Goal: Task Accomplishment & Management: Use online tool/utility

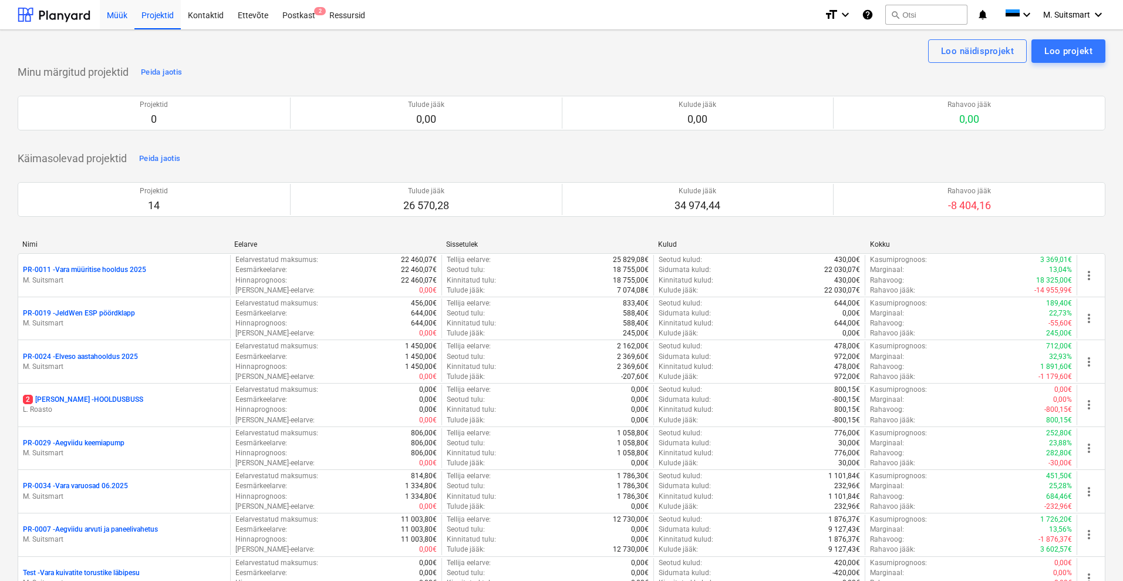
click at [110, 11] on div "Müük" at bounding box center [117, 14] width 35 height 30
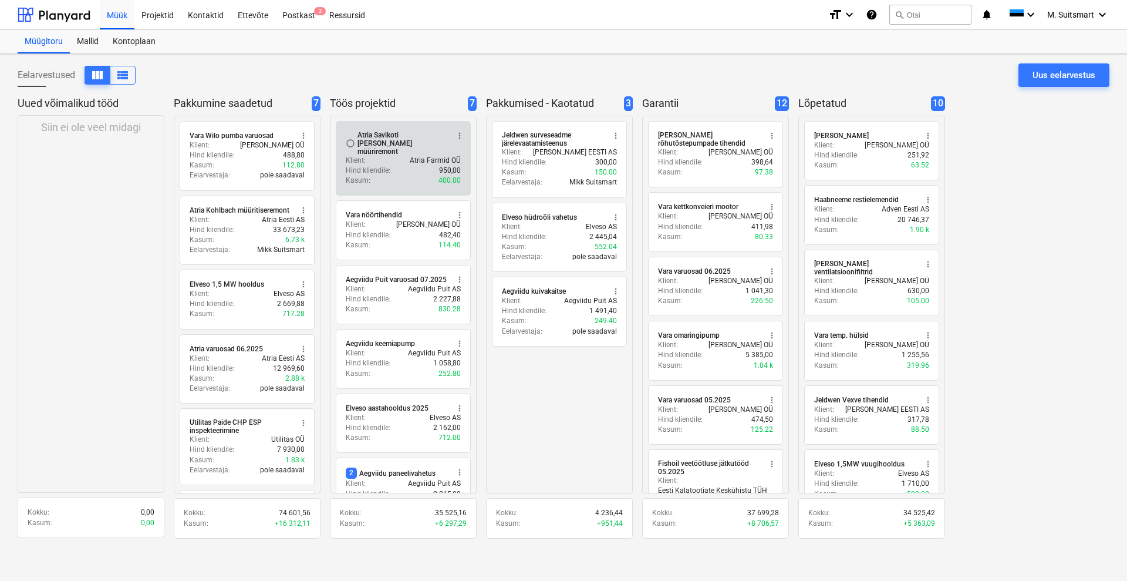
click at [375, 141] on div "Atria Savikoti [PERSON_NAME] müüriremont" at bounding box center [403, 143] width 90 height 25
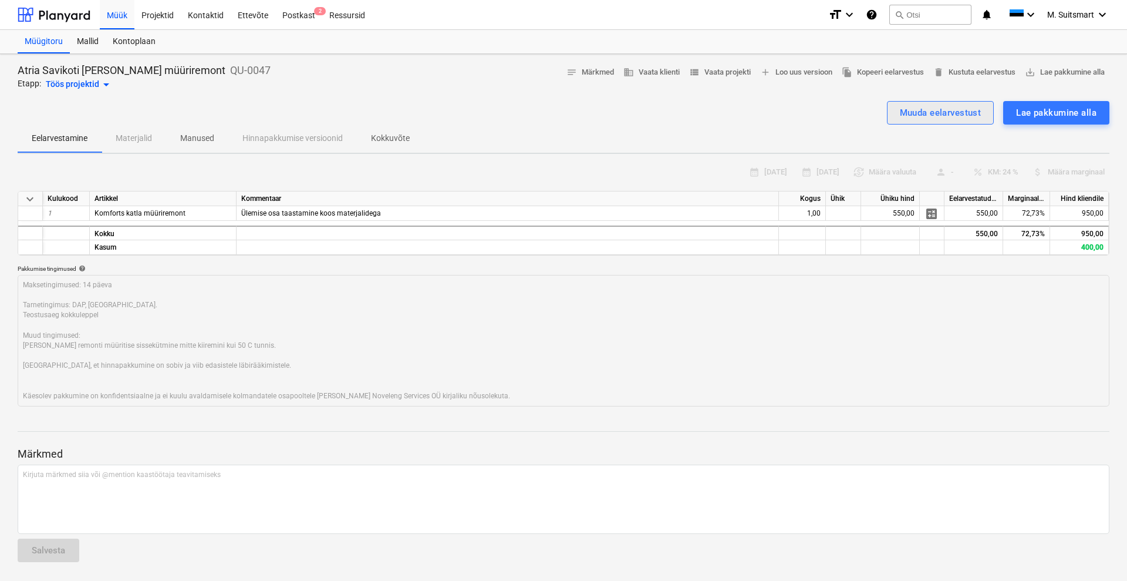
click at [916, 117] on div "Muuda eelarvestust" at bounding box center [941, 112] width 82 height 15
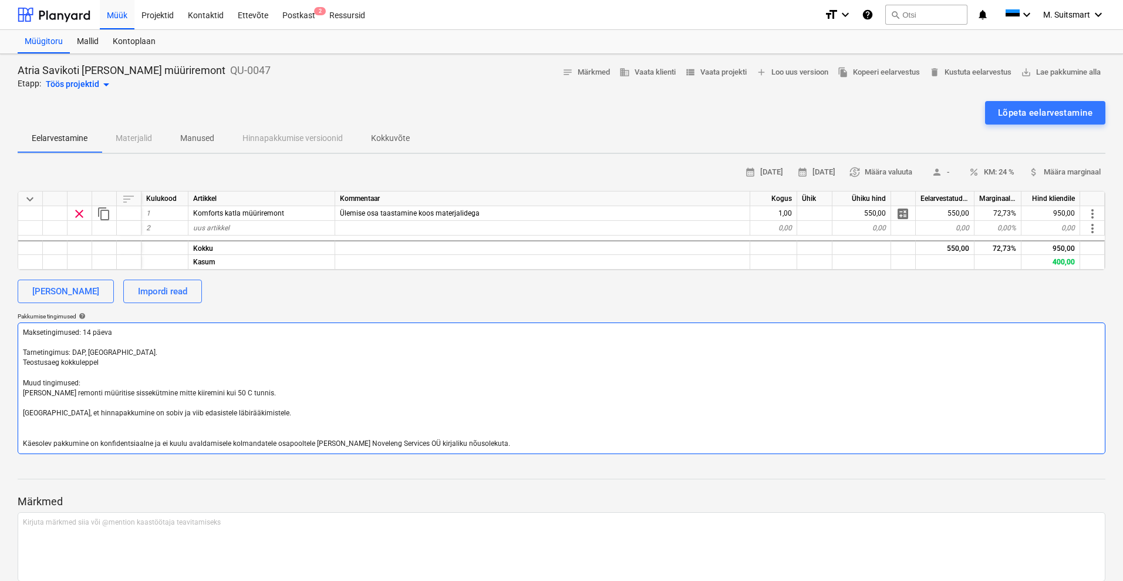
click at [116, 376] on textarea "Maksetingimused: 14 päeva Tarnetingimus: DAP, [GEOGRAPHIC_DATA]. Teostusaeg kok…" at bounding box center [562, 388] width 1088 height 132
type textarea "x"
type textarea "Maksetingimused: 14 päeva Tarnetingimus: DAP, [GEOGRAPHIC_DATA]. Teostusaeg kok…"
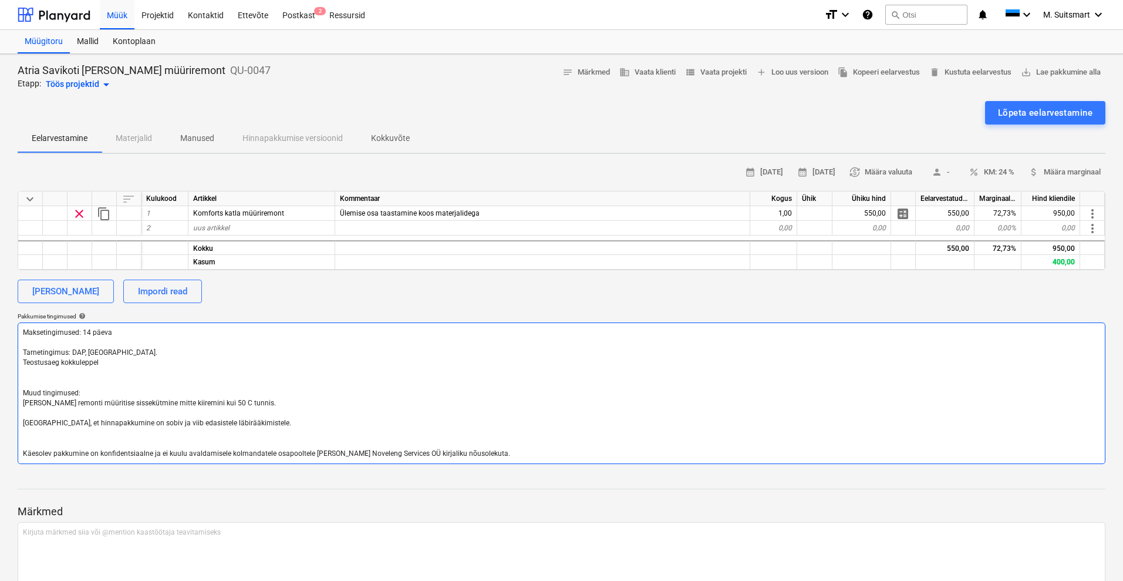
type textarea "x"
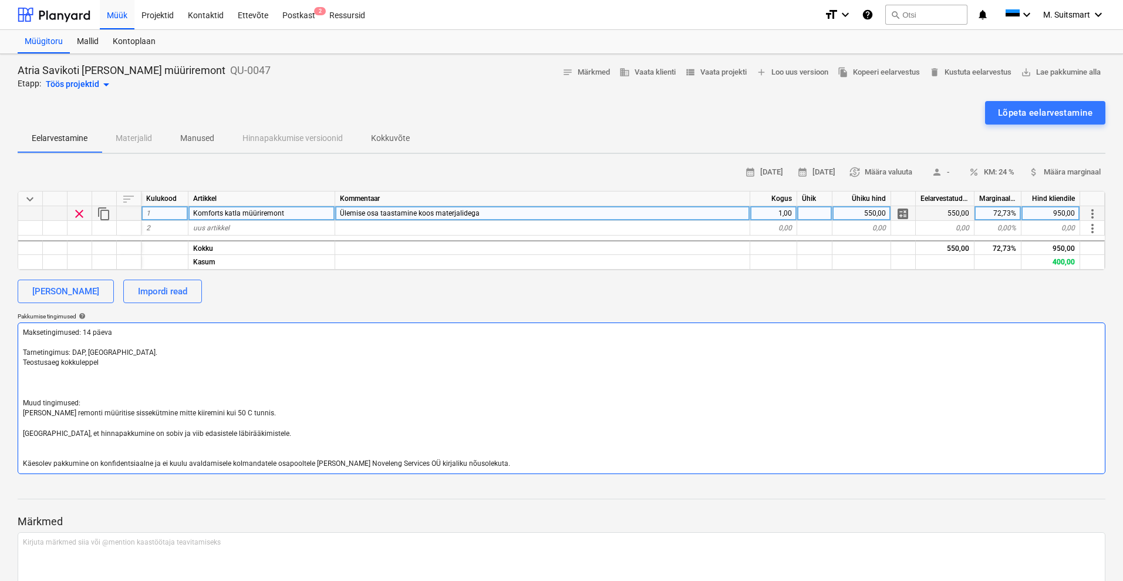
type textarea "Maksetingimused: 14 päeva Tarnetingimus: DAP, [GEOGRAPHIC_DATA]. Teostusaeg kok…"
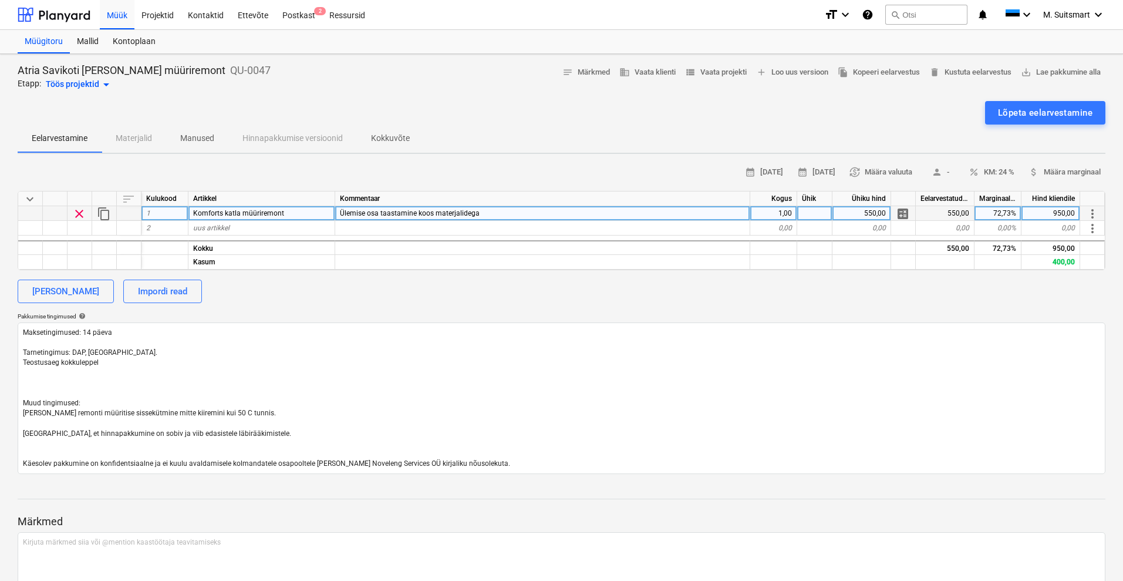
click at [493, 211] on div "Ülemise osa taastamine koos materjalidega" at bounding box center [542, 213] width 415 height 15
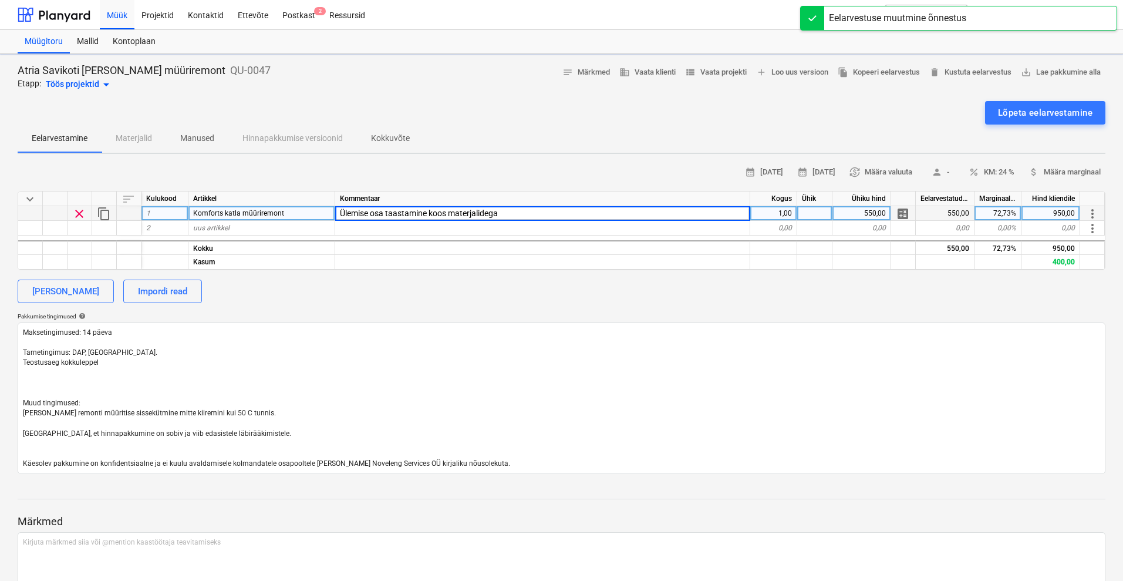
type textarea "x"
click at [517, 212] on input "Ülemise osa taastamine koos materjalidega" at bounding box center [542, 213] width 414 height 14
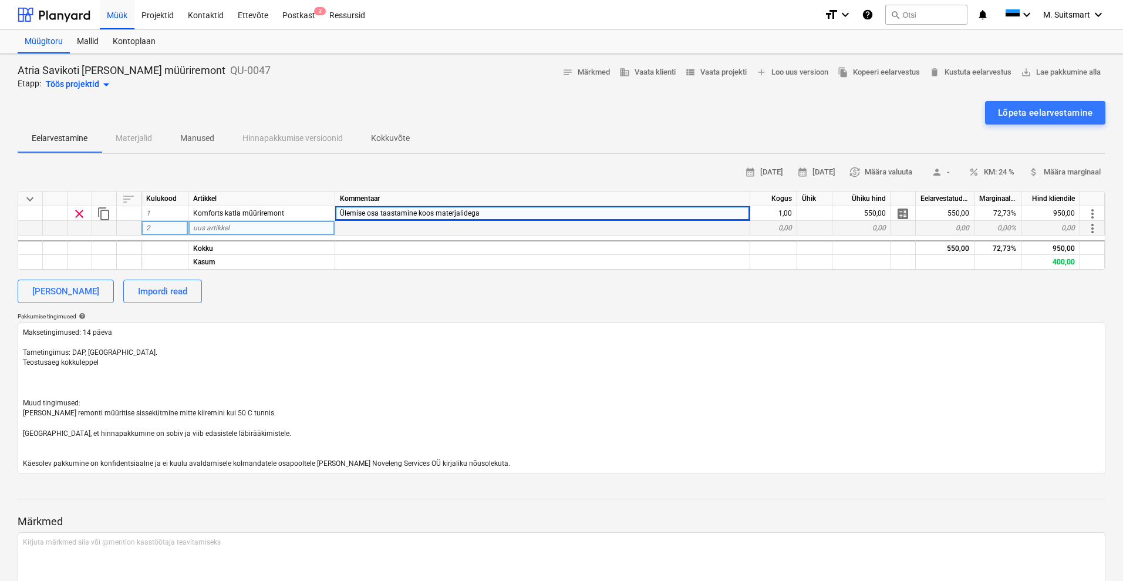
click at [500, 221] on div at bounding box center [542, 228] width 415 height 15
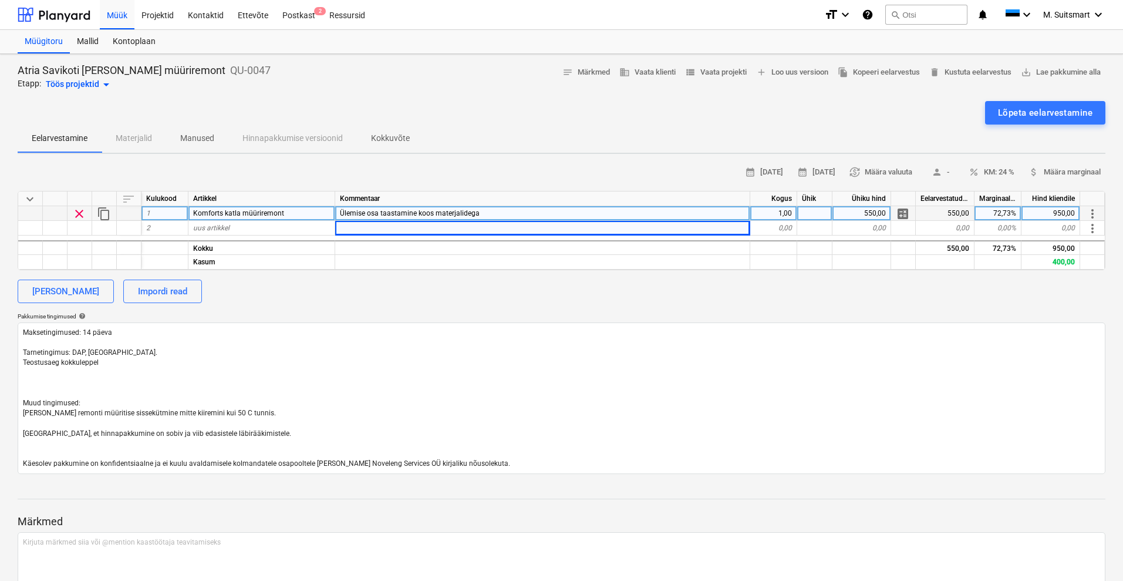
click at [521, 210] on div "Ülemise osa taastamine koos materjalidega" at bounding box center [542, 213] width 415 height 15
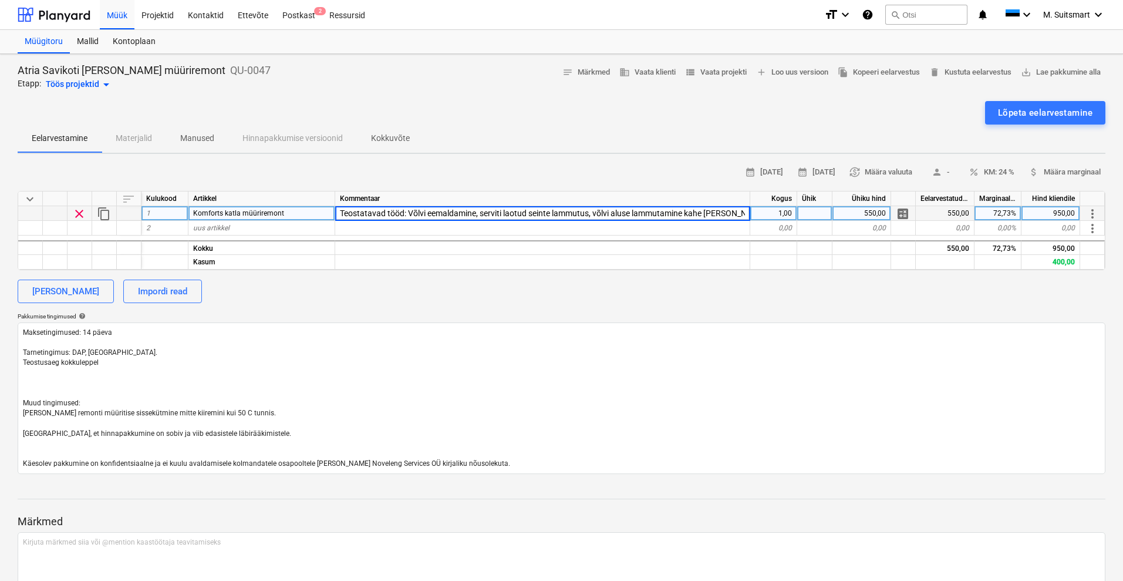
scroll to position [0, 558]
click at [370, 213] on input "Teostatavad tööd: Võlvi eemaldamine, serviti laotud seinte lammutus, võlvi alus…" at bounding box center [542, 213] width 414 height 14
type input "Võlvi eemaldamine, serviti laotud seinte lammutus, võlvi aluse lammutamine kahe…"
type textarea "x"
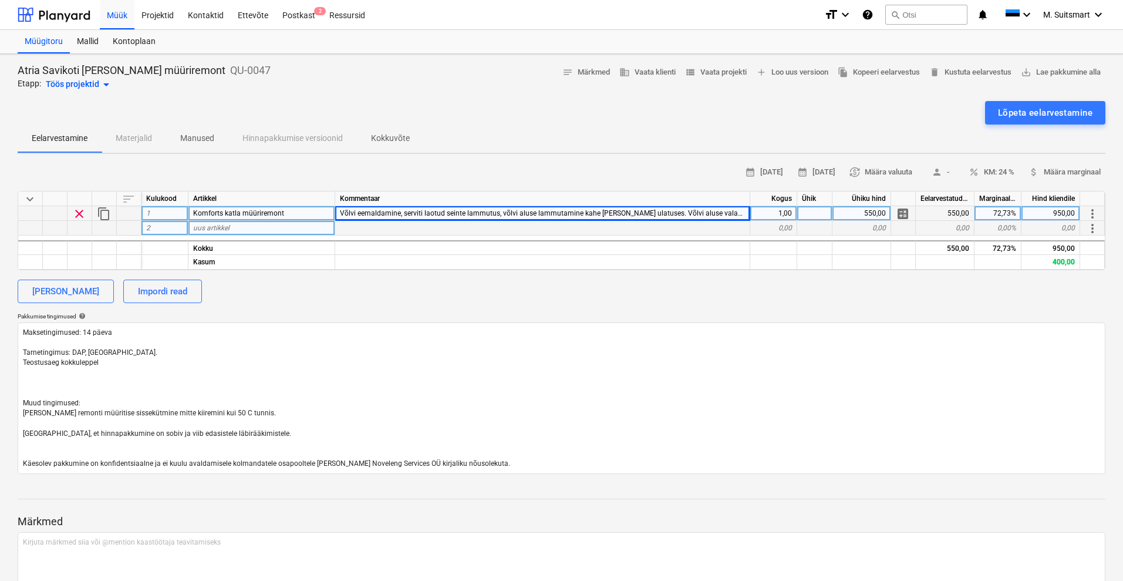
click at [193, 224] on span "uus artikkel" at bounding box center [211, 228] width 36 height 8
type input "Materjalid"
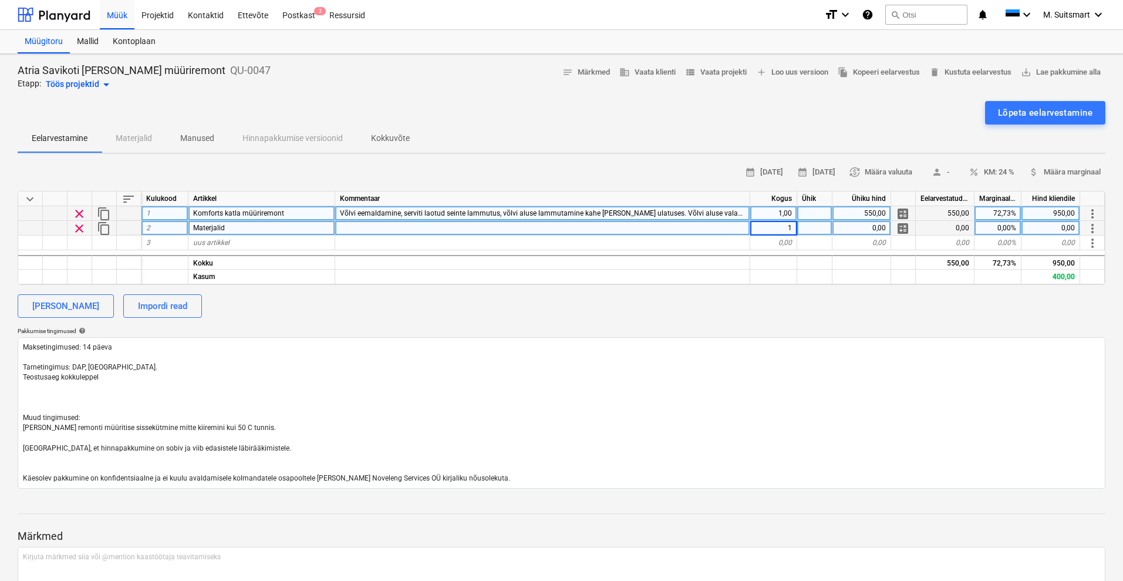
type textarea "x"
type input "1100"
type textarea "x"
click at [865, 210] on div "550,00" at bounding box center [861, 213] width 59 height 15
type input "2400"
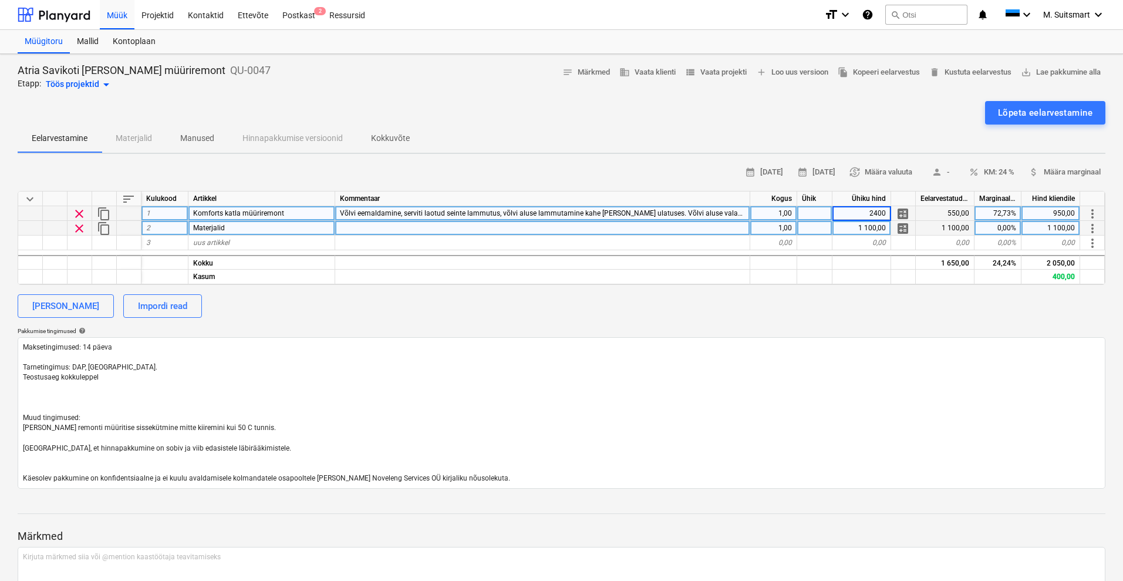
type textarea "x"
click at [1009, 211] on div "72,73%" at bounding box center [998, 213] width 47 height 15
type input "30"
type textarea "x"
click at [222, 242] on span "uus artikkel" at bounding box center [211, 242] width 36 height 8
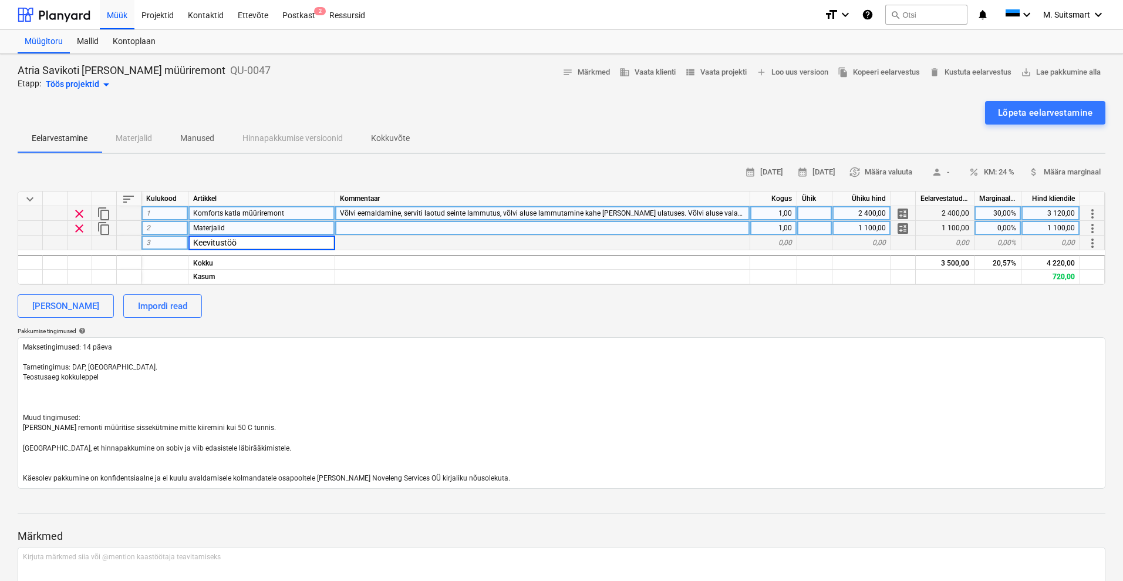
type input "Keevitustööd"
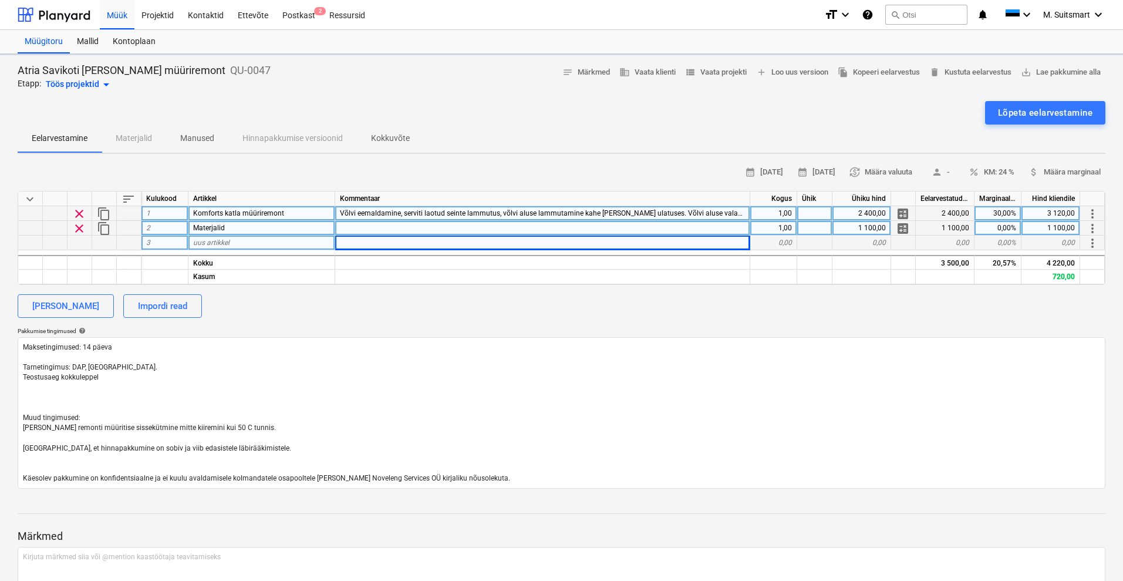
type textarea "x"
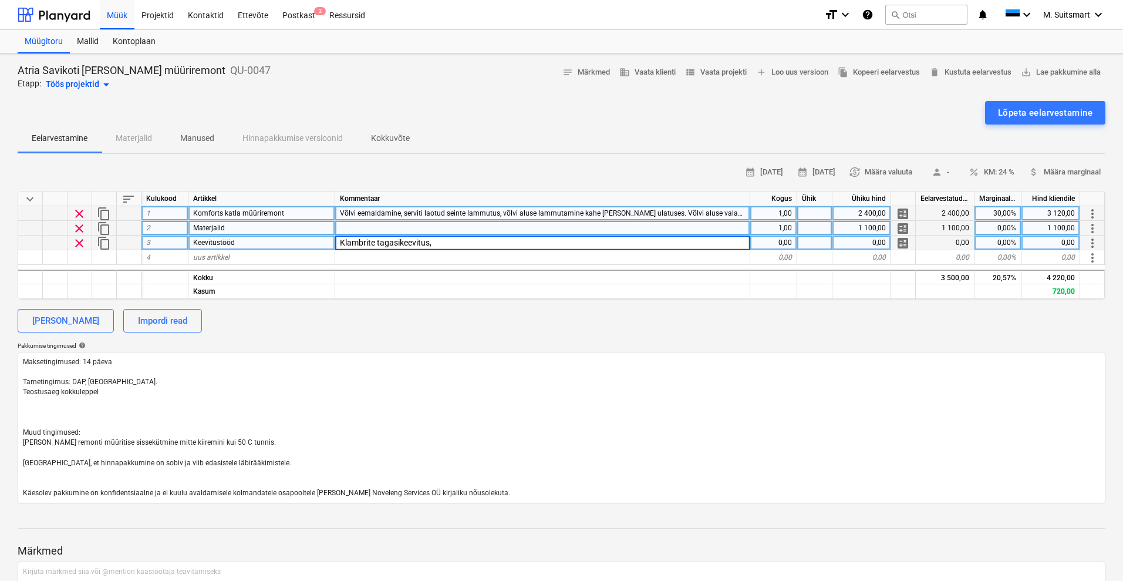
type input "Klambrite tagasikeevitus"
type textarea "x"
type input "600"
type textarea "x"
type input "750"
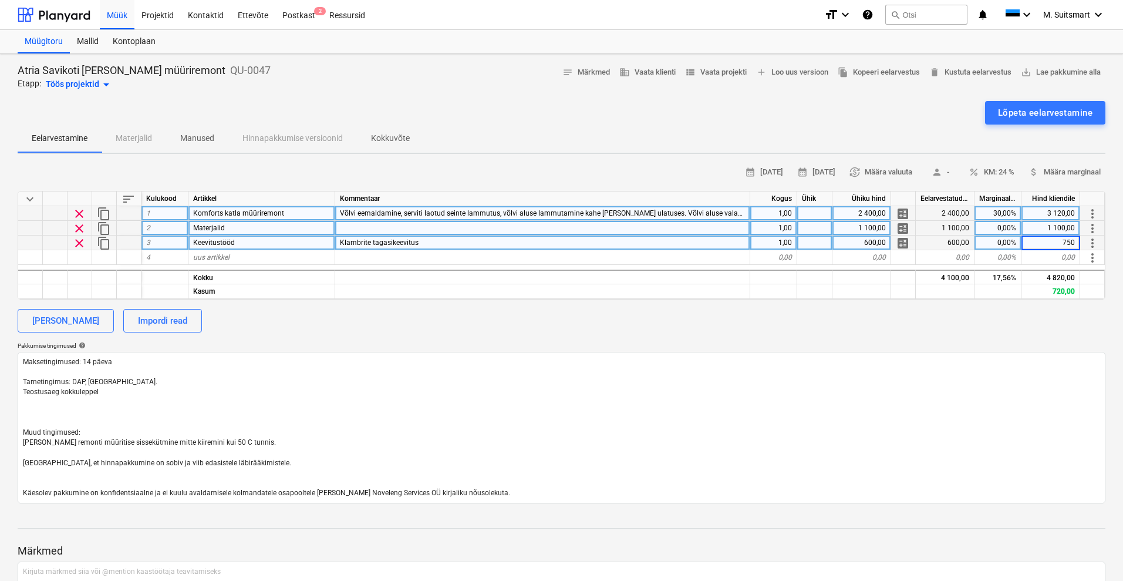
type textarea "x"
click at [200, 257] on span "uus artikkel" at bounding box center [211, 257] width 36 height 8
type input "Transport"
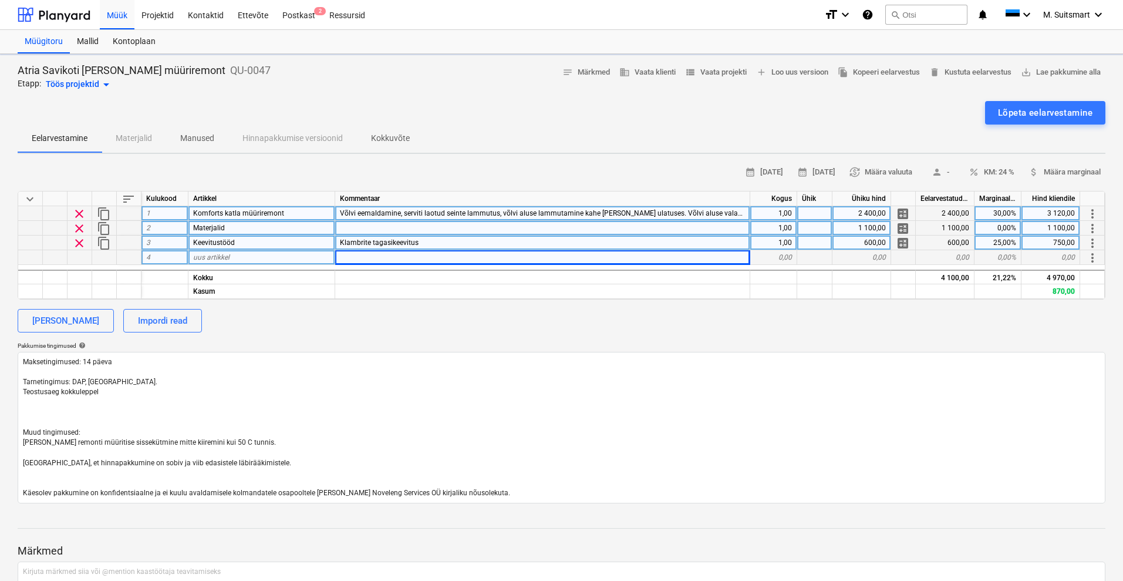
type textarea "x"
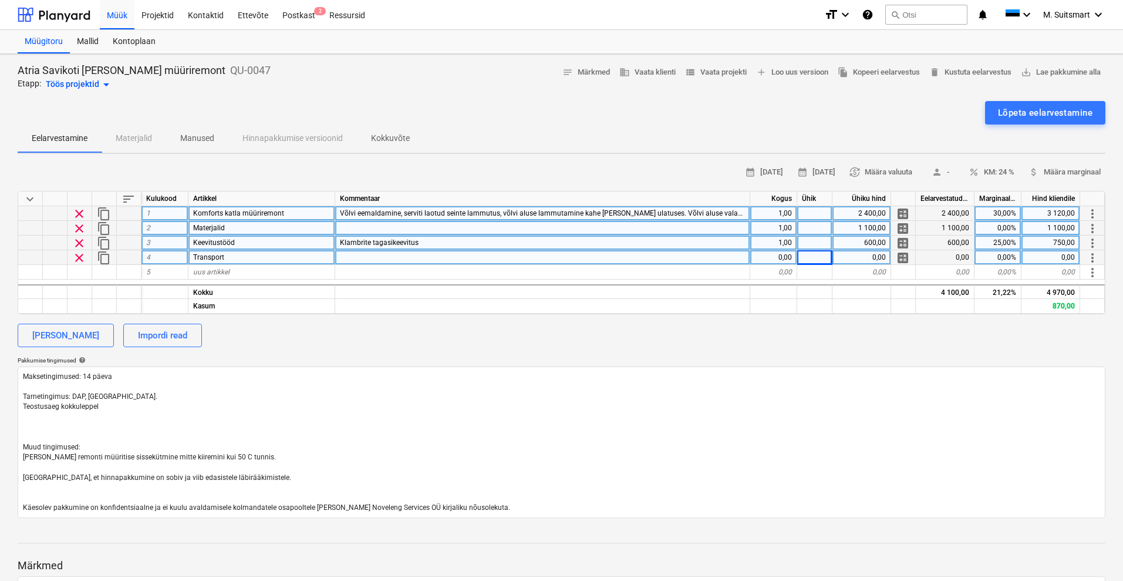
click at [767, 255] on div "0,00" at bounding box center [773, 257] width 47 height 15
type input "1"
type textarea "x"
click at [867, 261] on div "0,00" at bounding box center [861, 257] width 59 height 15
type input "110"
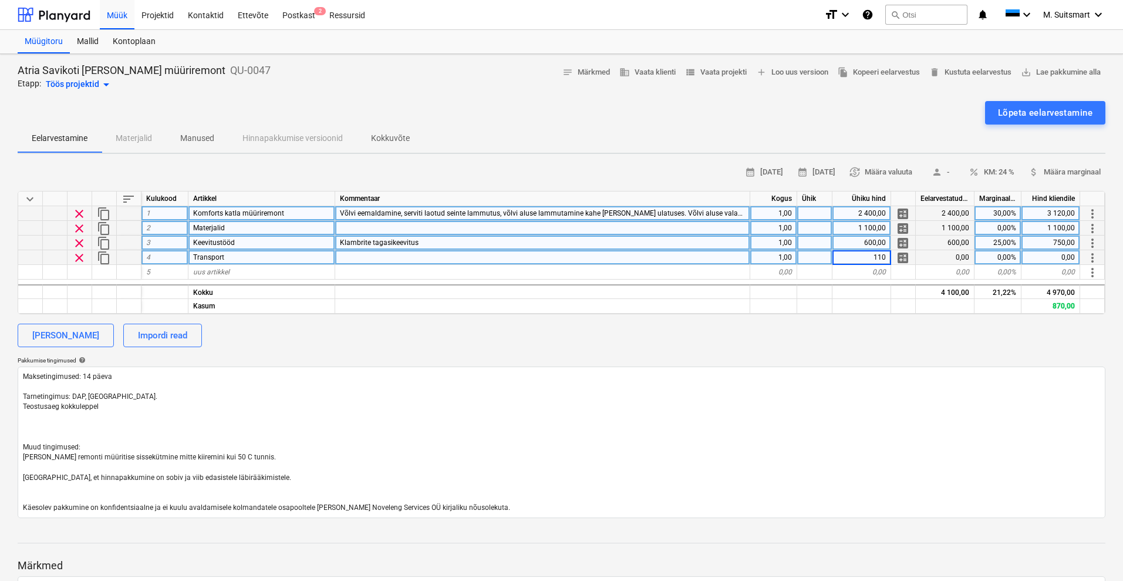
type textarea "x"
type input "30"
type textarea "x"
click at [1061, 238] on div "750,00" at bounding box center [1051, 242] width 59 height 15
type input "800"
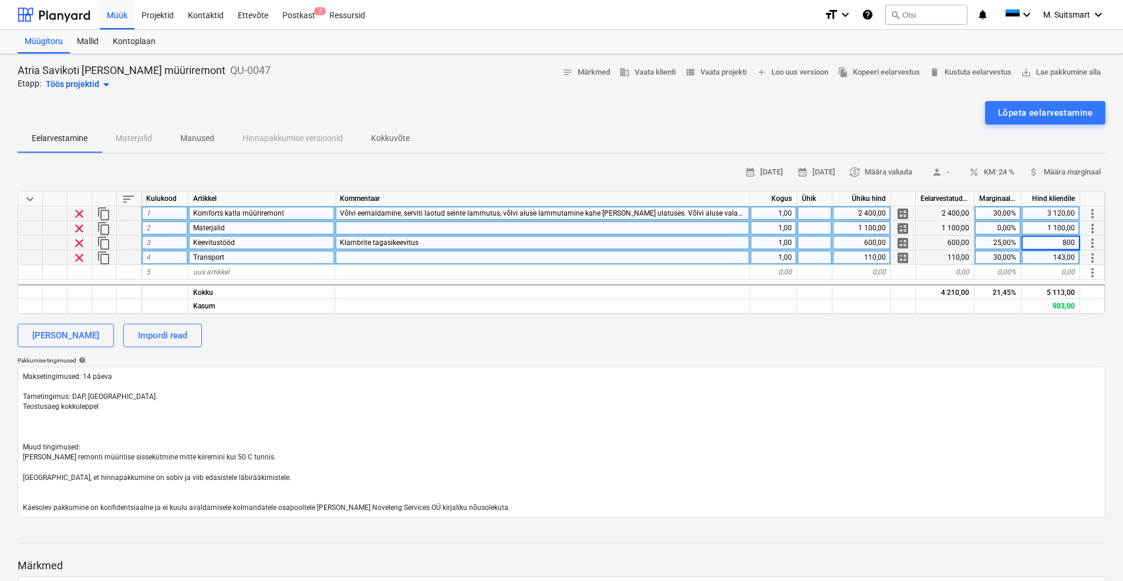
type textarea "x"
click at [1058, 259] on div "143,00" at bounding box center [1051, 257] width 59 height 15
type input "180"
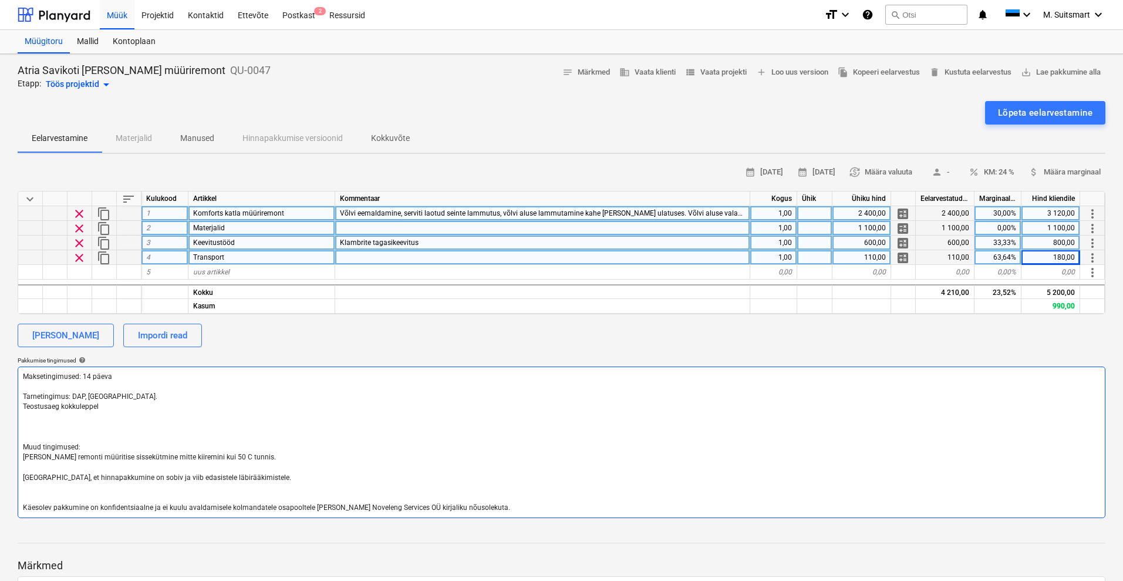
click at [87, 427] on textarea "Maksetingimused: 14 päeva Tarnetingimus: DAP, [GEOGRAPHIC_DATA]. Teostusaeg kok…" at bounding box center [562, 441] width 1088 height 151
type textarea "x"
type textarea "Maksetingimused: 14 päeva Tarnetingimus: DAP, [GEOGRAPHIC_DATA]. Teostusaeg kok…"
type textarea "x"
type textarea "Maksetingimused: 14 päeva Tarnetingimus: DAP, [GEOGRAPHIC_DATA]. Teostusaeg kok…"
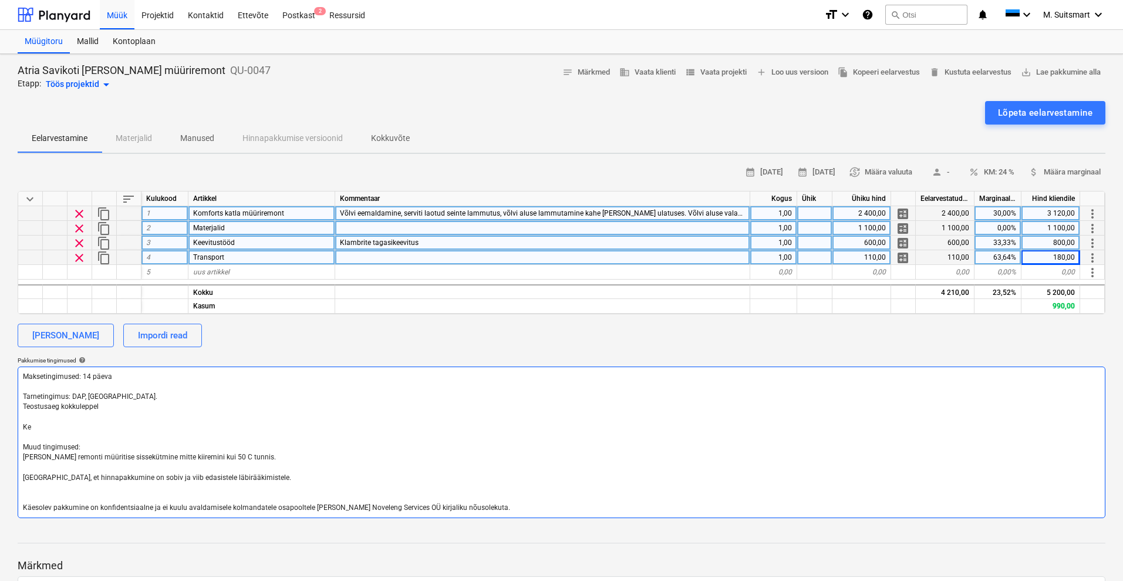
type textarea "x"
type textarea "Maksetingimused: 14 päeva Tarnetingimus: DAP, [GEOGRAPHIC_DATA]. Teostusaeg kok…"
type textarea "x"
type textarea "Maksetingimused: 14 päeva Tarnetingimus: DAP, [GEOGRAPHIC_DATA]. Teostusaeg kok…"
type textarea "x"
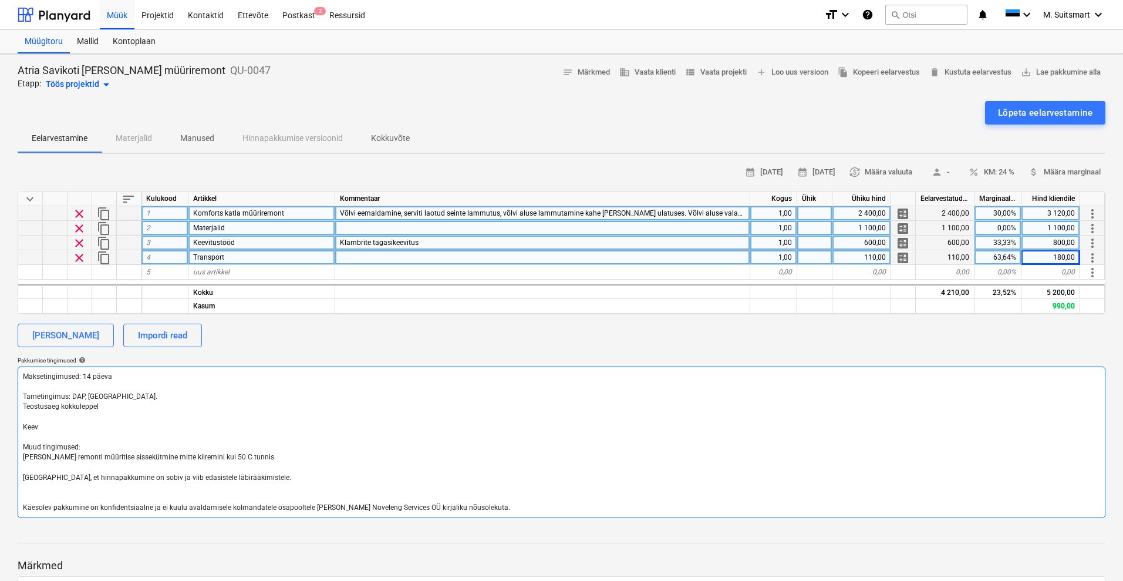
type textarea "Maksetingimused: 14 päeva Tarnetingimus: DAP, [GEOGRAPHIC_DATA]. Teostusaeg kok…"
type textarea "x"
type textarea "Maksetingimused: 14 päeva Tarnetingimus: DAP, [GEOGRAPHIC_DATA]. Teostusaeg kok…"
type textarea "x"
type textarea "Maksetingimused: 14 päeva Tarnetingimus: DAP, [GEOGRAPHIC_DATA]. Teostusaeg kok…"
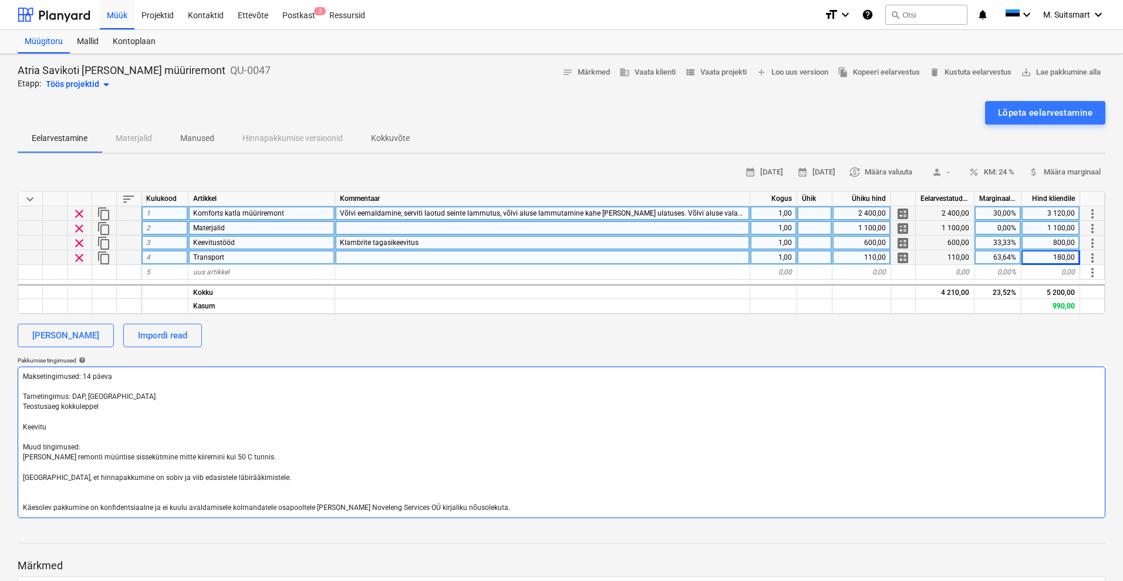
type textarea "x"
type textarea "Maksetingimused: 14 päeva Tarnetingimus: DAP, [GEOGRAPHIC_DATA]. Teostusaeg kok…"
type textarea "x"
type textarea "Maksetingimused: 14 päeva Tarnetingimus: DAP, [GEOGRAPHIC_DATA]. Teostusaeg kok…"
type textarea "x"
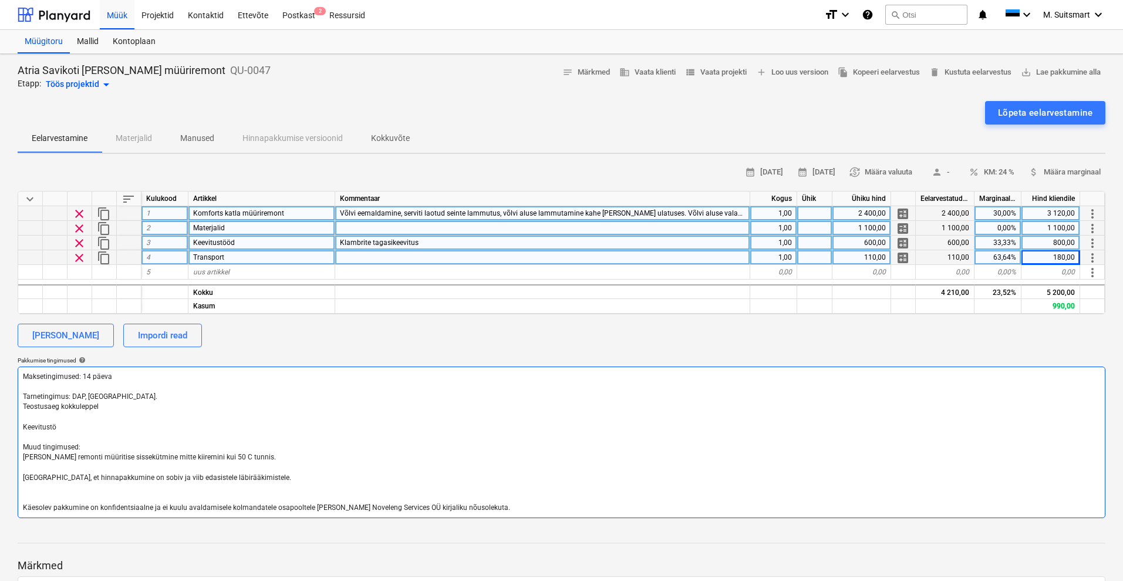
type textarea "Maksetingimused: 14 päeva Tarnetingimus: DAP, [GEOGRAPHIC_DATA]. Teostusaeg kok…"
type textarea "x"
type textarea "Maksetingimused: 14 päeva Tarnetingimus: DAP, [GEOGRAPHIC_DATA]. Teostusaeg kok…"
type textarea "x"
type textarea "Maksetingimused: 14 päeva Tarnetingimus: DAP, [GEOGRAPHIC_DATA]. Teostusaeg kok…"
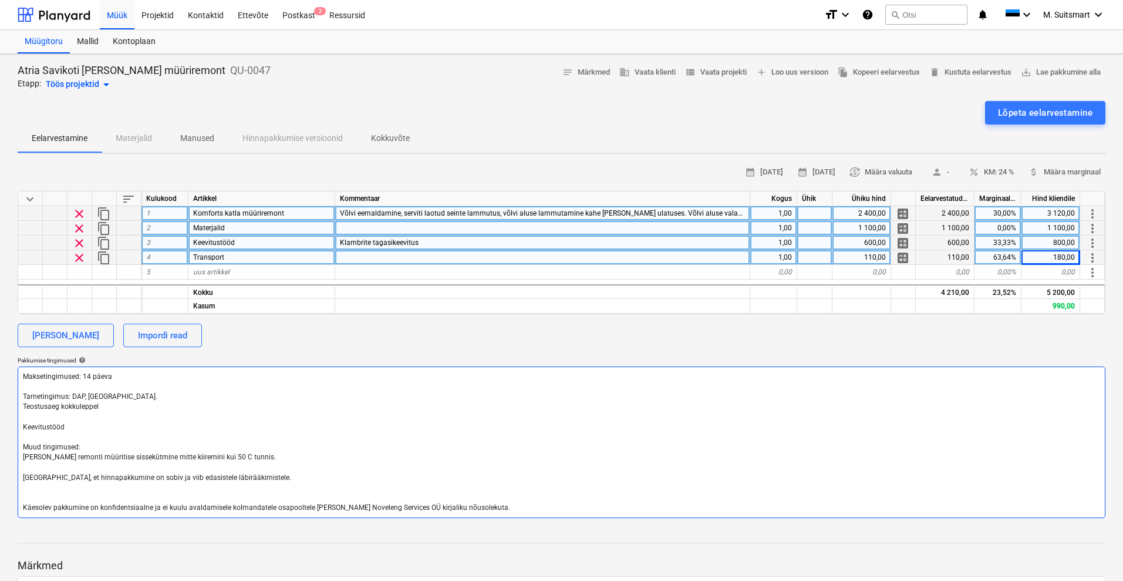
type textarea "x"
type textarea "Maksetingimused: 14 päeva Tarnetingimus: DAP, [GEOGRAPHIC_DATA]. Teostusaeg kok…"
type textarea "x"
type textarea "Maksetingimused: 14 päeva Tarnetingimus: DAP, [GEOGRAPHIC_DATA]. Teostusaeg kok…"
type textarea "x"
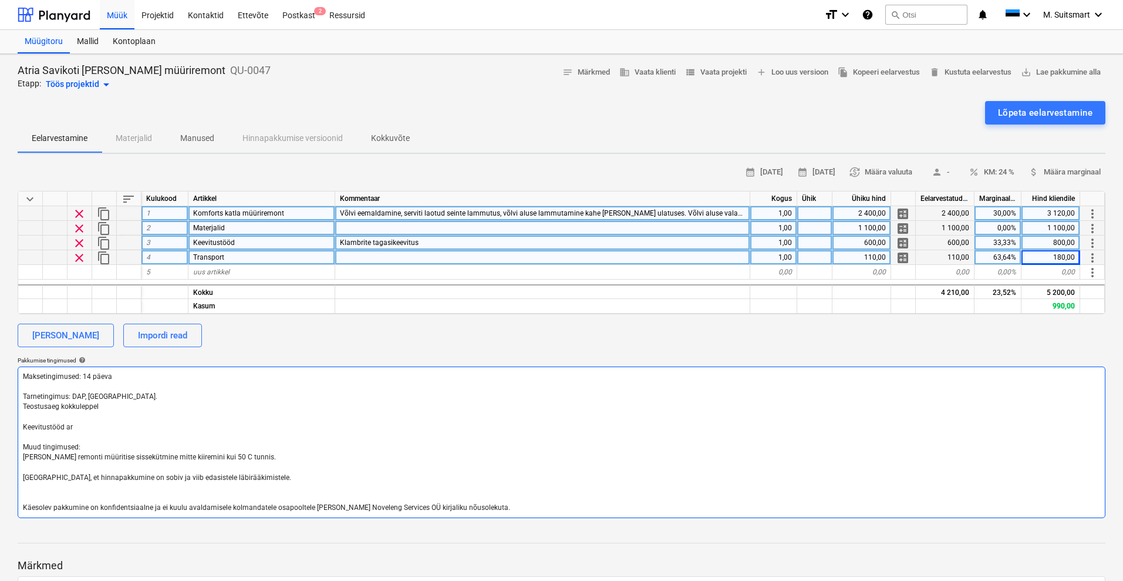
type textarea "Maksetingimused: 14 päeva Tarnetingimus: DAP, [GEOGRAPHIC_DATA]. Teostusaeg kok…"
type textarea "x"
type textarea "Maksetingimused: 14 päeva Tarnetingimus: DAP, [GEOGRAPHIC_DATA]. Teostusaeg kok…"
type textarea "x"
type textarea "Maksetingimused: 14 päeva Tarnetingimus: DAP, [GEOGRAPHIC_DATA]. Teostusaeg kok…"
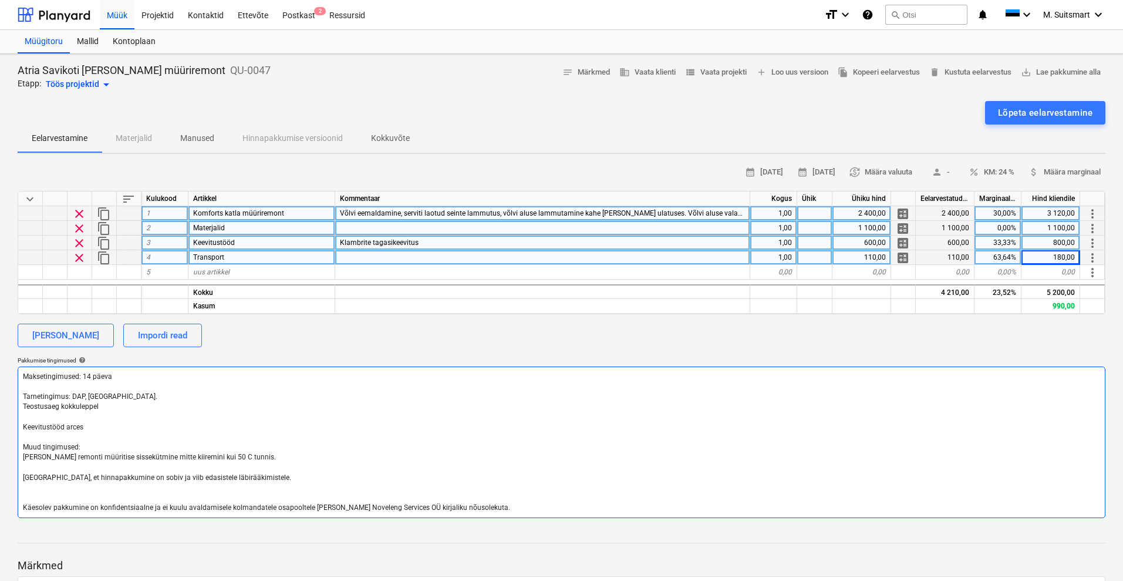
type textarea "x"
type textarea "Maksetingimused: 14 päeva Tarnetingimus: DAP, [GEOGRAPHIC_DATA]. Teostusaeg kok…"
type textarea "x"
type textarea "Maksetingimused: 14 päeva Tarnetingimus: DAP, [GEOGRAPHIC_DATA]. Teostusaeg kok…"
type textarea "x"
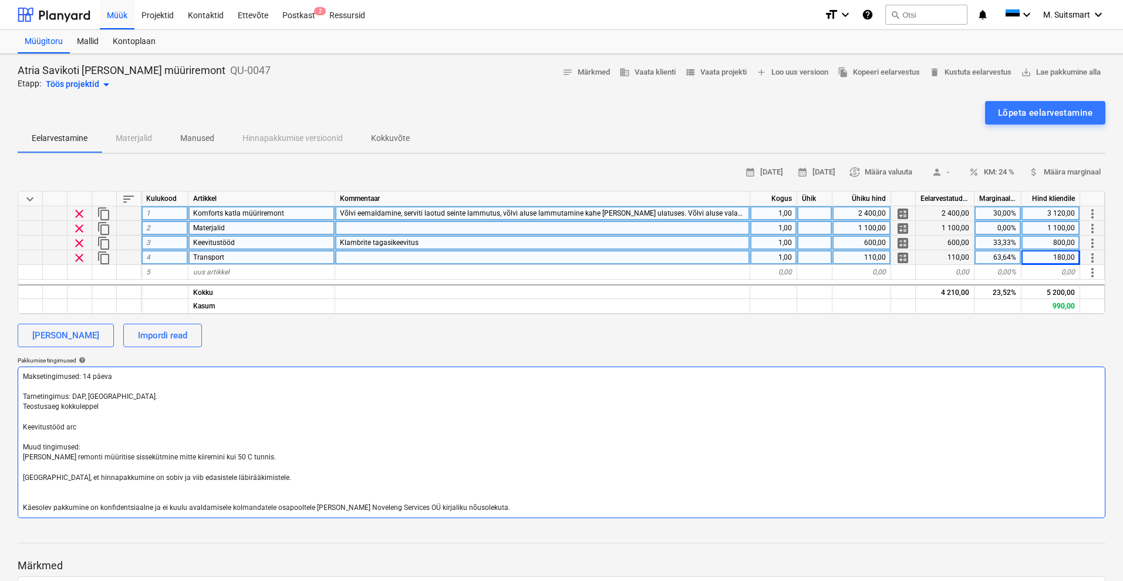
type textarea "Maksetingimused: 14 päeva Tarnetingimus: DAP, [GEOGRAPHIC_DATA]. Teostusaeg kok…"
type textarea "x"
type textarea "Maksetingimused: 14 päeva Tarnetingimus: DAP, [GEOGRAPHIC_DATA]. Teostusaeg kok…"
type textarea "x"
type textarea "Maksetingimused: 14 päeva Tarnetingimus: DAP, [GEOGRAPHIC_DATA]. Teostusaeg kok…"
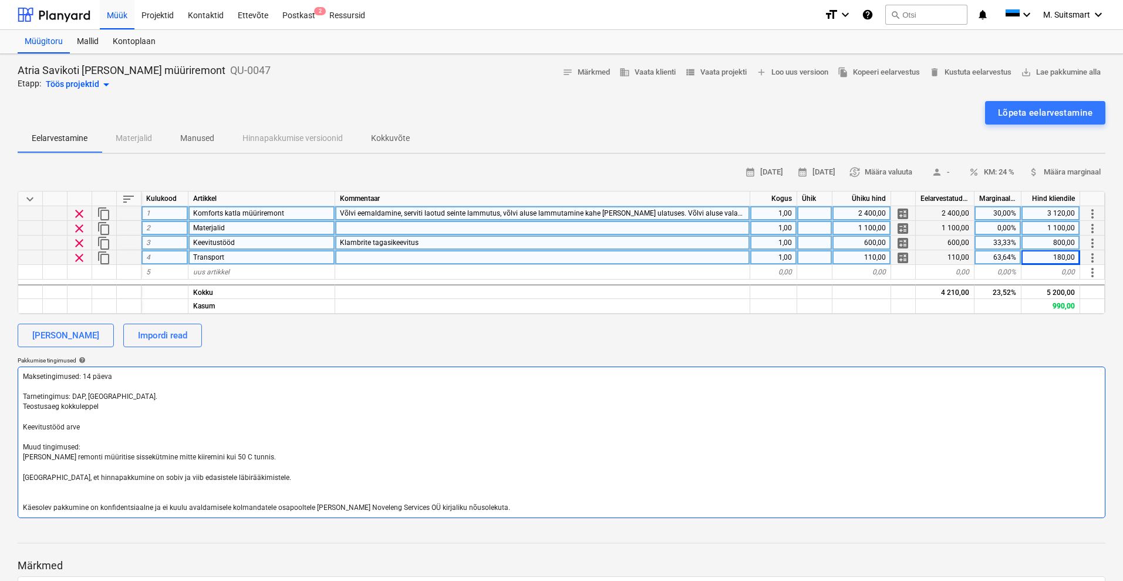
type textarea "x"
type textarea "Maksetingimused: 14 päeva Tarnetingimus: DAP, [GEOGRAPHIC_DATA]. Teostusaeg kok…"
type textarea "x"
type textarea "Maksetingimused: 14 päeva Tarnetingimus: DAP, [GEOGRAPHIC_DATA]. Teostusaeg kok…"
type textarea "x"
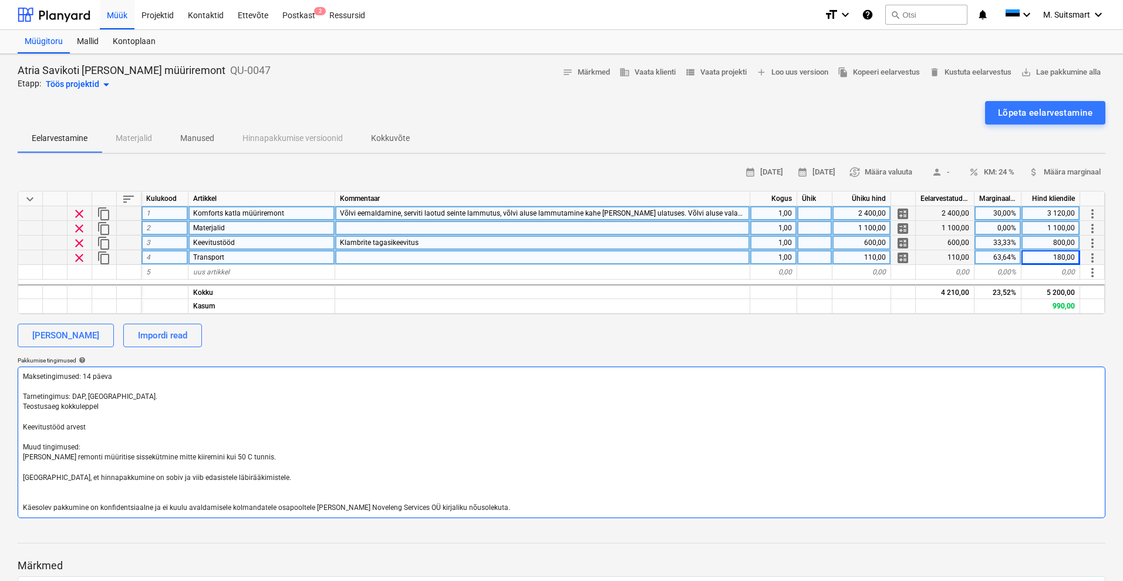
type textarea "Maksetingimused: 14 päeva Tarnetingimus: DAP, [GEOGRAPHIC_DATA]. Teostusaeg kok…"
type textarea "x"
type textarea "Maksetingimused: 14 päeva Tarnetingimus: DAP, [GEOGRAPHIC_DATA]. Teostusaeg kok…"
type textarea "x"
type textarea "Maksetingimused: 14 päeva Tarnetingimus: DAP, [GEOGRAPHIC_DATA]. Teostusaeg kok…"
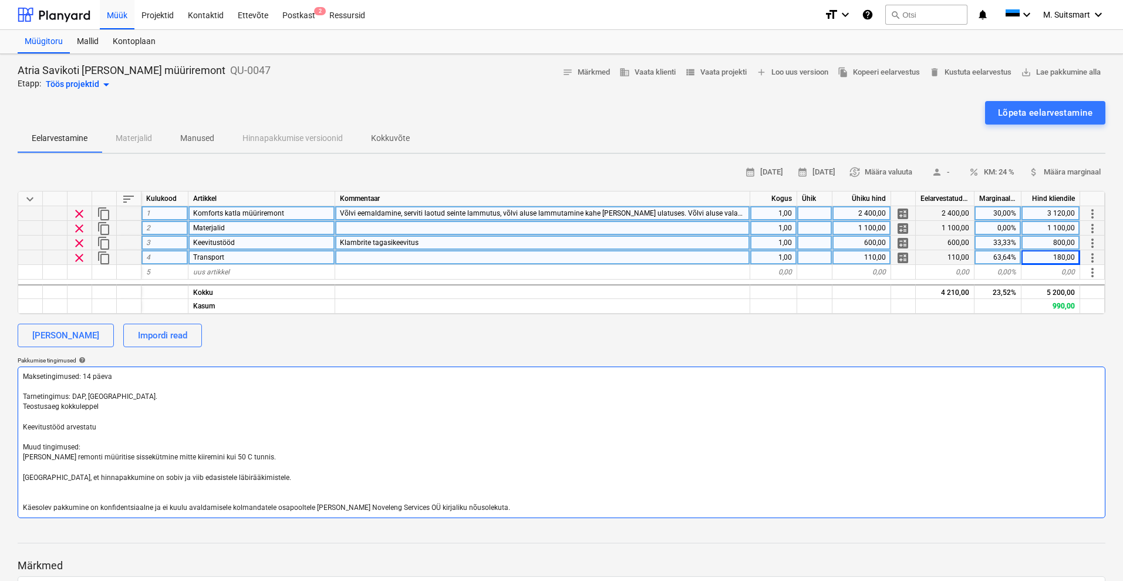
type textarea "x"
type textarea "Maksetingimused: 14 päeva Tarnetingimus: DAP, [GEOGRAPHIC_DATA]. Teostusaeg kok…"
type textarea "x"
type textarea "Maksetingimused: 14 päeva Tarnetingimus: DAP, [GEOGRAPHIC_DATA]. Teostusaeg kok…"
type textarea "x"
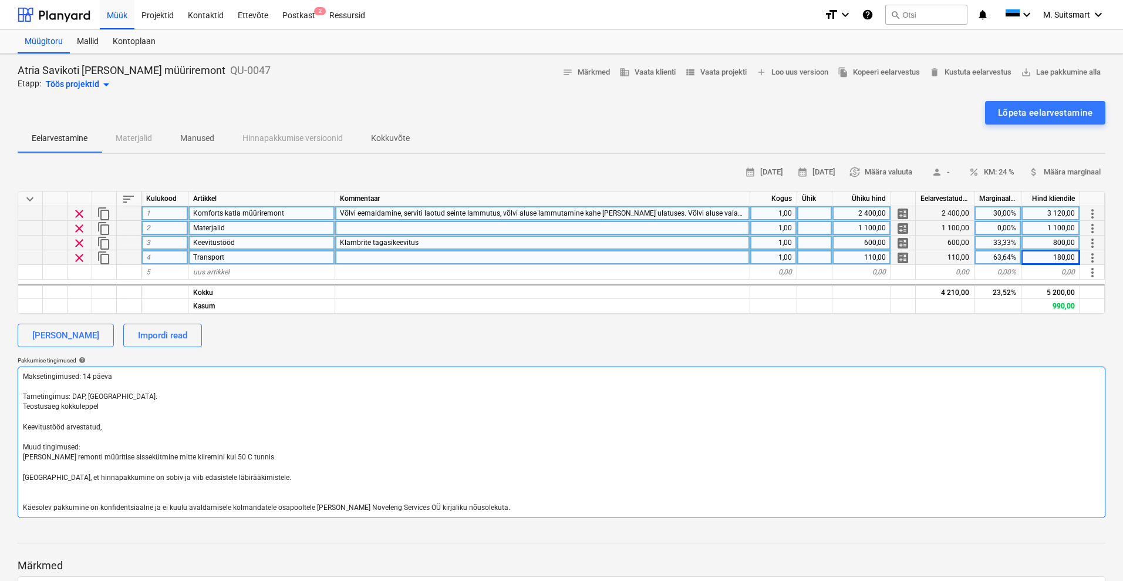
type textarea "Maksetingimused: 14 päeva Tarnetingimus: DAP, [GEOGRAPHIC_DATA]. Teostusaeg kok…"
type textarea "x"
type textarea "Maksetingimused: 14 päeva Tarnetingimus: DAP, [GEOGRAPHIC_DATA]. Teostusaeg kok…"
type textarea "x"
type textarea "Maksetingimused: 14 päeva Tarnetingimus: DAP, [GEOGRAPHIC_DATA]. Teostusaeg kok…"
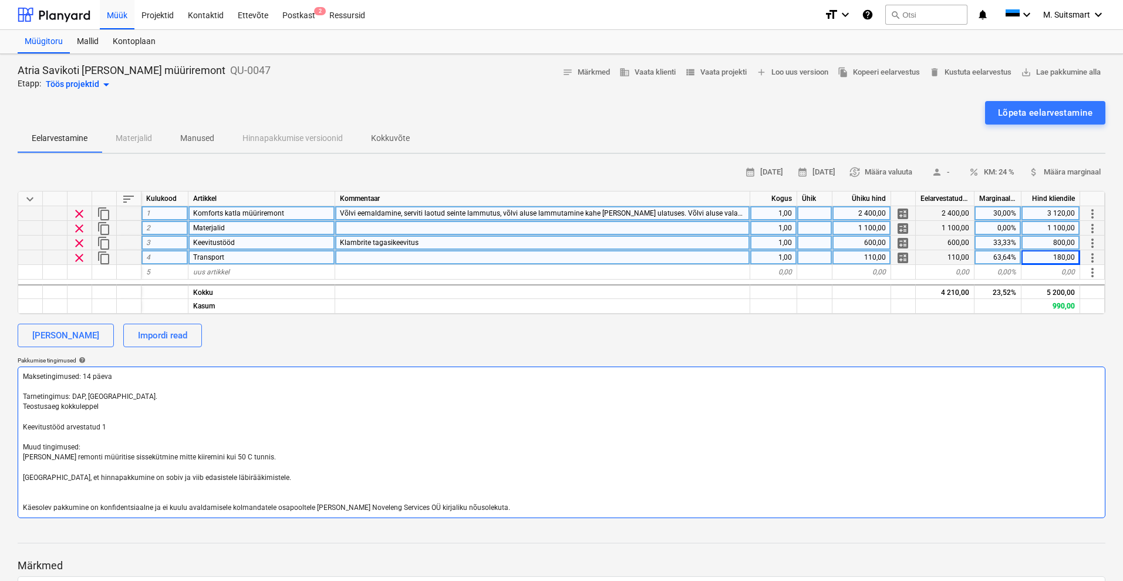
type textarea "x"
type textarea "Maksetingimused: 14 päeva Tarnetingimus: DAP, [GEOGRAPHIC_DATA]. Teostusaeg kok…"
type textarea "x"
type textarea "Maksetingimused: 14 päeva Tarnetingimus: DAP, [GEOGRAPHIC_DATA]. Teostusaeg kok…"
type textarea "x"
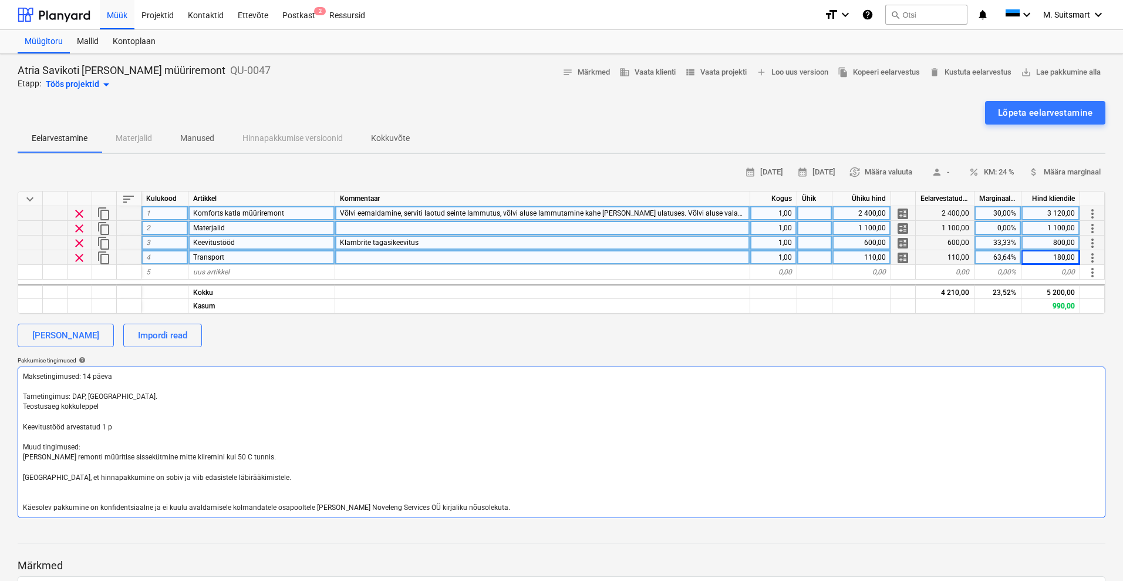
type textarea "Maksetingimused: 14 päeva Tarnetingimus: DAP, [GEOGRAPHIC_DATA]. Teostusaeg kok…"
type textarea "x"
type textarea "Maksetingimused: 14 päeva Tarnetingimus: DAP, [GEOGRAPHIC_DATA]. Teostusaeg kok…"
type textarea "x"
type textarea "Maksetingimused: 14 päeva Tarnetingimus: DAP, [GEOGRAPHIC_DATA]. Teostusaeg kok…"
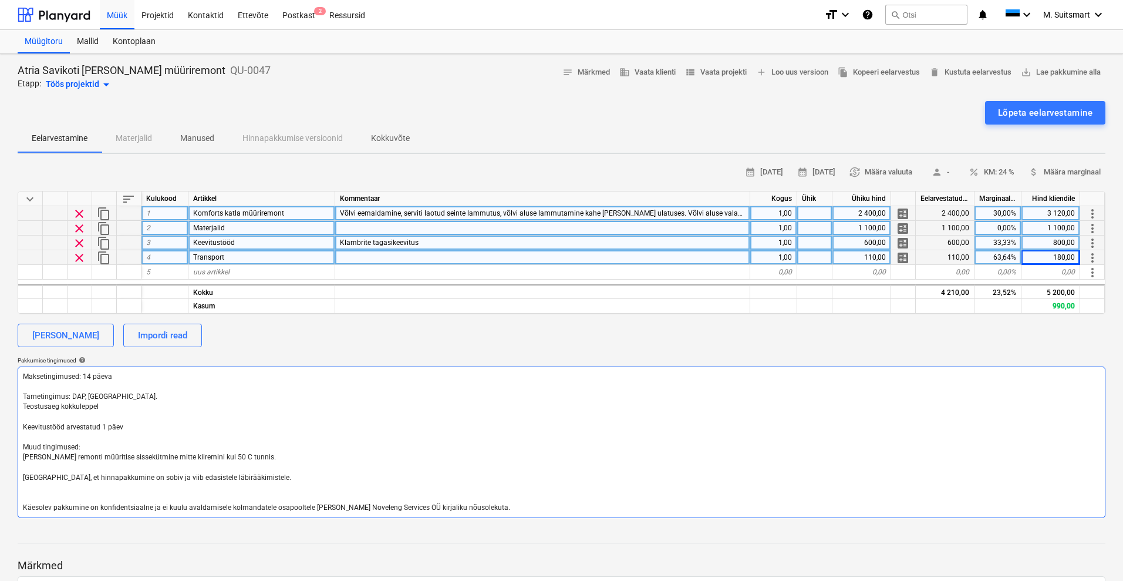
type textarea "x"
type textarea "Maksetingimused: 14 päeva Tarnetingimus: DAP, [GEOGRAPHIC_DATA]. Teostusaeg kok…"
type textarea "x"
type textarea "Maksetingimused: 14 päeva Tarnetingimus: DAP, [GEOGRAPHIC_DATA]. Teostusaeg kok…"
type textarea "x"
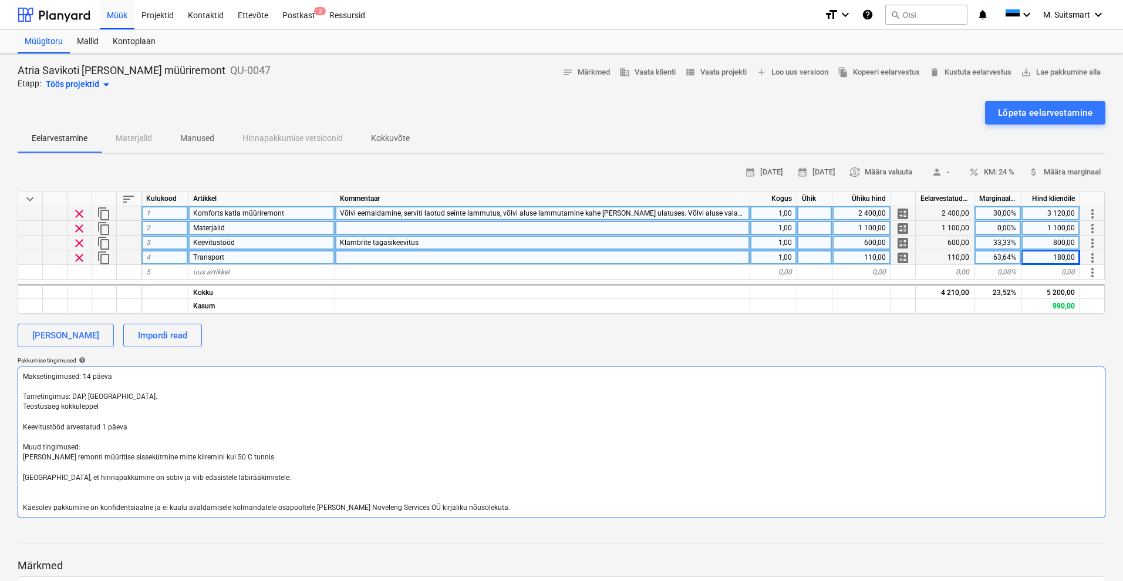
type textarea "Maksetingimused: 14 päeva Tarnetingimus: DAP, [GEOGRAPHIC_DATA]. Teostusaeg kok…"
type textarea "x"
type textarea "Maksetingimused: 14 päeva Tarnetingimus: DAP, [GEOGRAPHIC_DATA]. Teostusaeg kok…"
type textarea "x"
type textarea "Maksetingimused: 14 päeva Tarnetingimus: DAP, [GEOGRAPHIC_DATA]. Teostusaeg kok…"
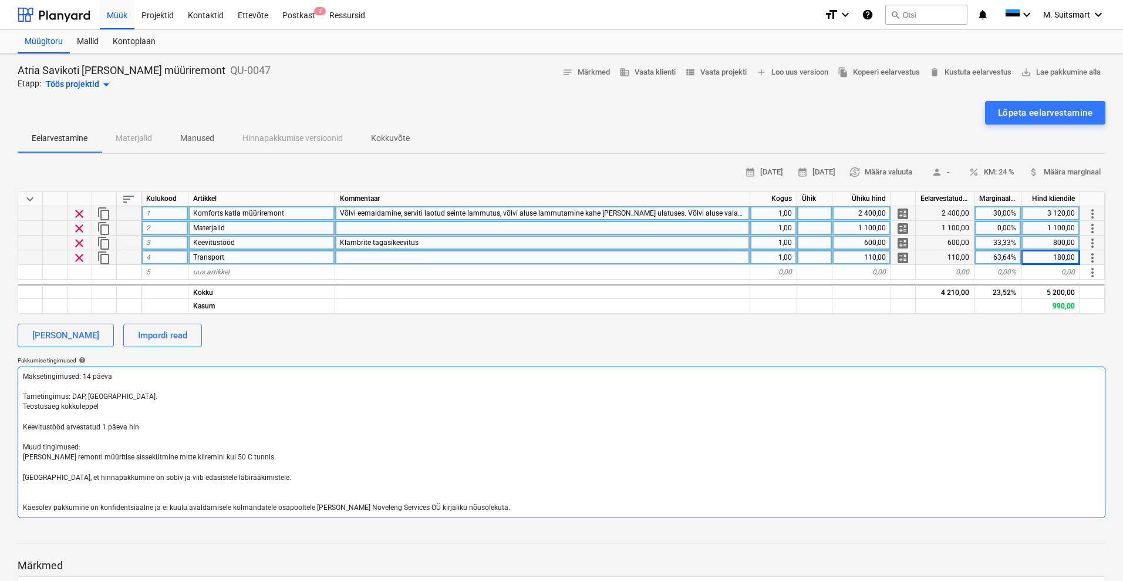
type textarea "x"
type textarea "Maksetingimused: 14 päeva Tarnetingimus: DAP, [GEOGRAPHIC_DATA]. Teostusaeg kok…"
type textarea "x"
type textarea "Maksetingimused: 14 päeva Tarnetingimus: DAP, [GEOGRAPHIC_DATA]. Teostusaeg kok…"
type textarea "x"
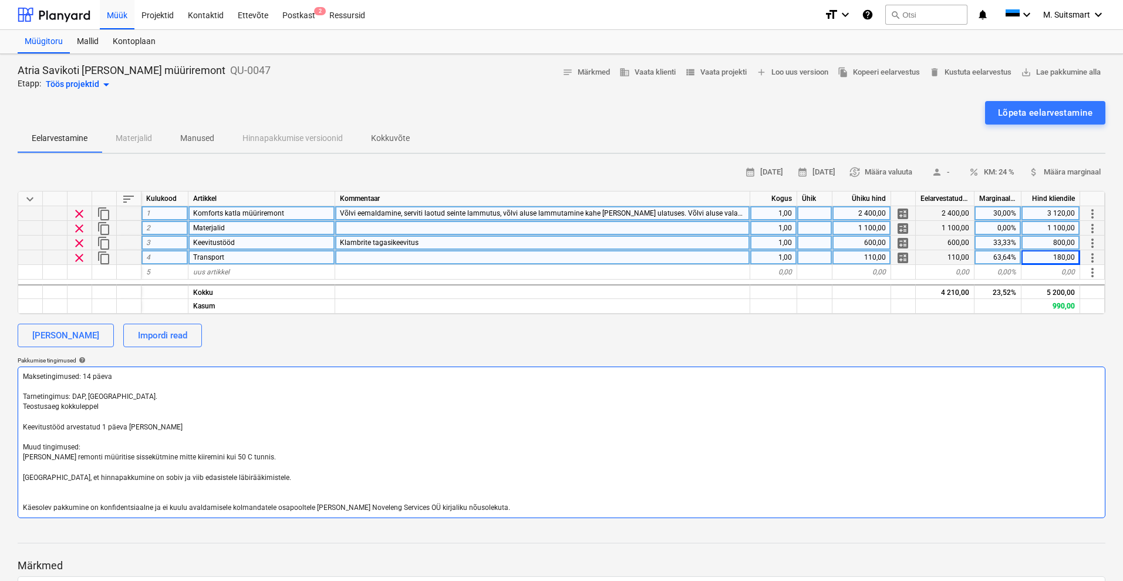
type textarea "Maksetingimused: 14 päeva Tarnetingimus: DAP, [GEOGRAPHIC_DATA]. Teostusaeg kok…"
type textarea "x"
type textarea "Maksetingimused: 14 päeva Tarnetingimus: DAP, [GEOGRAPHIC_DATA]. Teostusaeg kok…"
type textarea "x"
type textarea "Maksetingimused: 14 päeva Tarnetingimus: DAP, [GEOGRAPHIC_DATA]. Teostusaeg kok…"
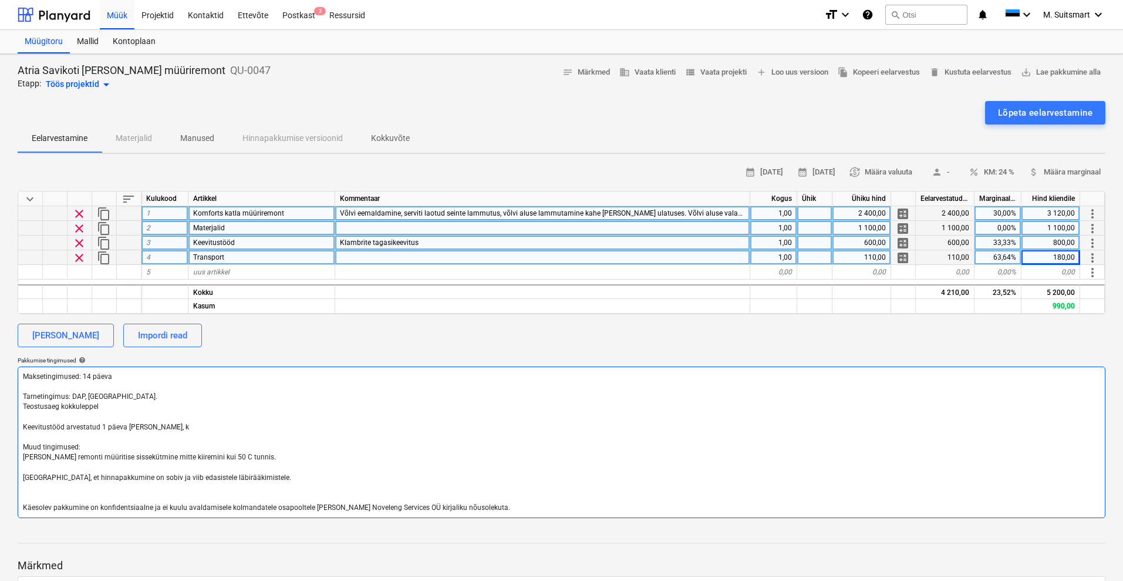
type textarea "x"
type textarea "Maksetingimused: 14 päeva Tarnetingimus: DAP, [GEOGRAPHIC_DATA]. Teostusaeg kok…"
type textarea "x"
type textarea "Maksetingimused: 14 päeva Tarnetingimus: DAP, [GEOGRAPHIC_DATA]. Teostusaeg kok…"
type textarea "x"
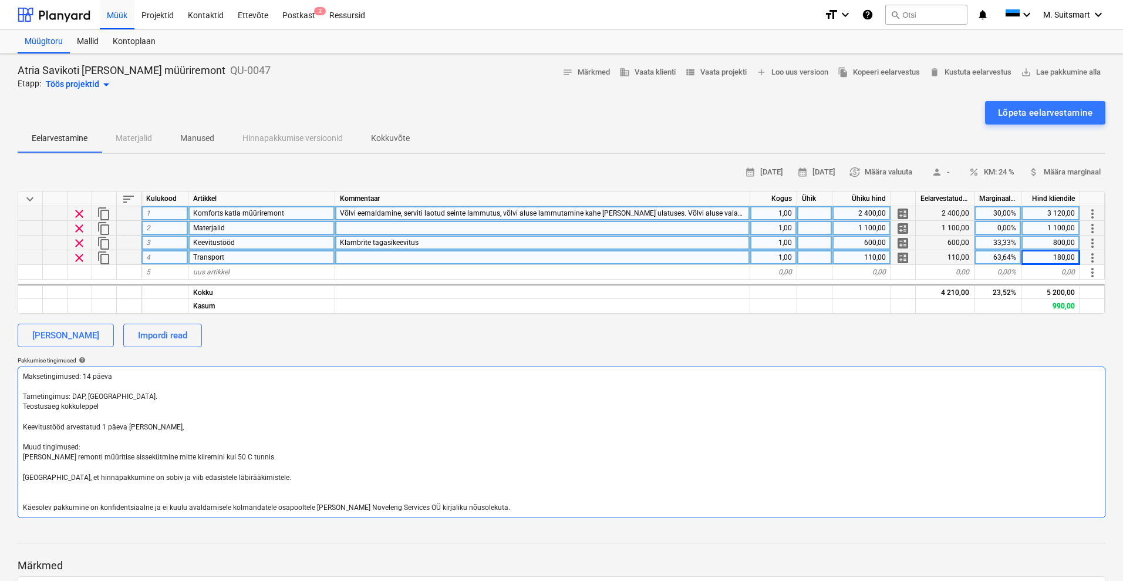
type textarea "Maksetingimused: 14 päeva Tarnetingimus: DAP, [GEOGRAPHIC_DATA]. Teostusaeg kok…"
type textarea "x"
type textarea "Maksetingimused: 14 päeva Tarnetingimus: DAP, [GEOGRAPHIC_DATA]. Teostusaeg kok…"
type textarea "x"
type textarea "Maksetingimused: 14 päeva Tarnetingimus: DAP, [GEOGRAPHIC_DATA]. Teostusaeg kok…"
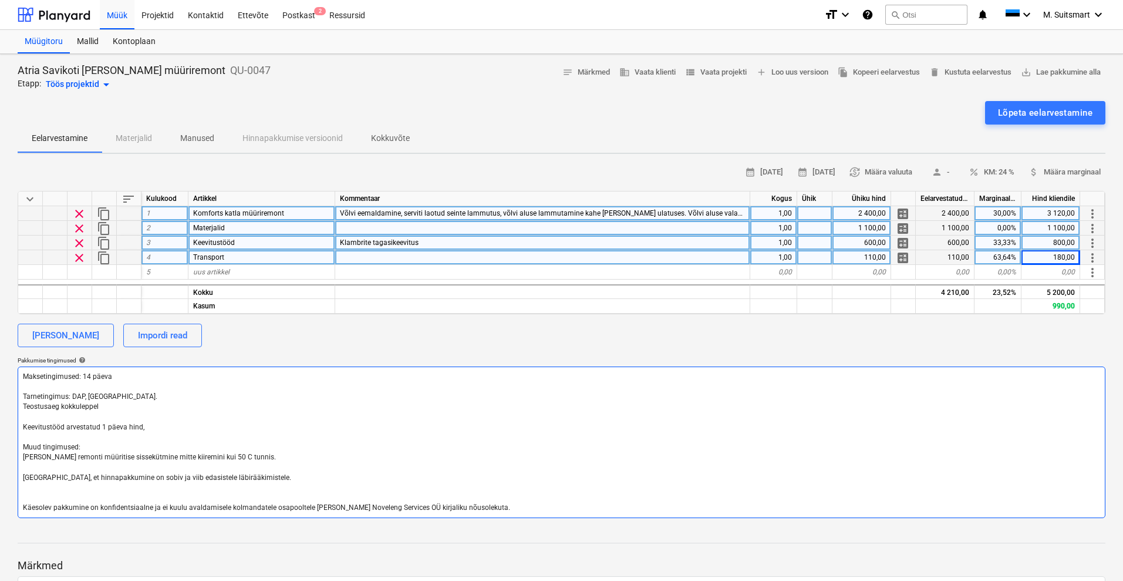
type textarea "x"
type textarea "Maksetingimused: 14 päeva Tarnetingimus: DAP, [GEOGRAPHIC_DATA]. Teostusaeg kok…"
type textarea "x"
type textarea "Maksetingimused: 14 päeva Tarnetingimus: DAP, [GEOGRAPHIC_DATA]. Teostusaeg kok…"
type textarea "x"
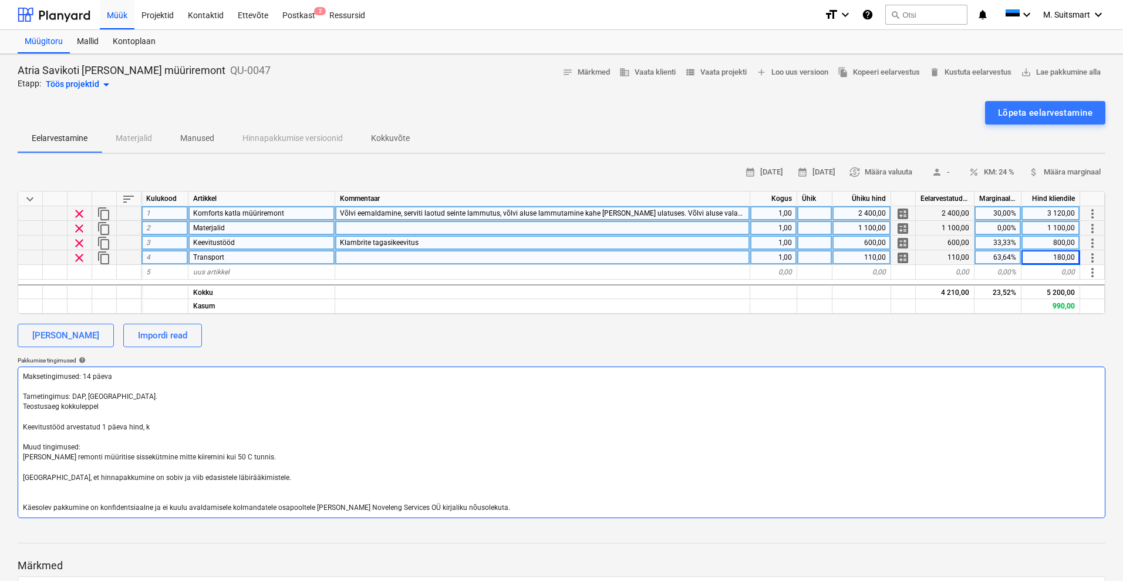
type textarea "Maksetingimused: 14 päeva Tarnetingimus: DAP, [GEOGRAPHIC_DATA]. Teostusaeg kok…"
type textarea "x"
type textarea "Maksetingimused: 14 päeva Tarnetingimus: DAP, [GEOGRAPHIC_DATA]. Teostusaeg kok…"
type textarea "x"
type textarea "Maksetingimused: 14 päeva Tarnetingimus: DAP, [GEOGRAPHIC_DATA]. Teostusaeg kok…"
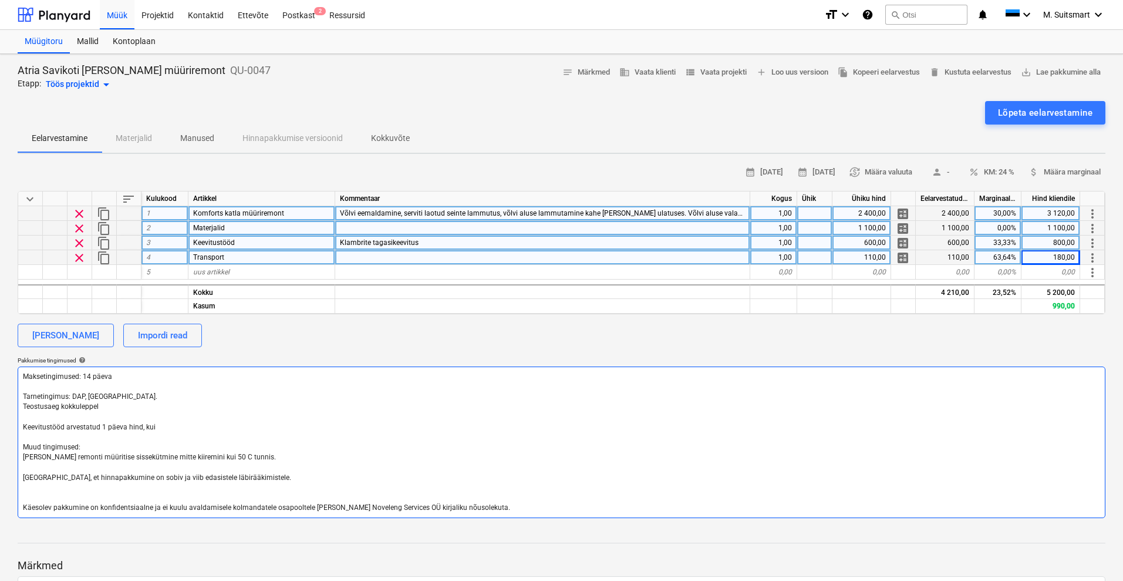
type textarea "x"
type textarea "Maksetingimused: 14 päeva Tarnetingimus: DAP, [GEOGRAPHIC_DATA]. Teostusaeg kok…"
type textarea "x"
type textarea "Maksetingimused: 14 päeva Tarnetingimus: DAP, [GEOGRAPHIC_DATA]. Teostusaeg kok…"
type textarea "x"
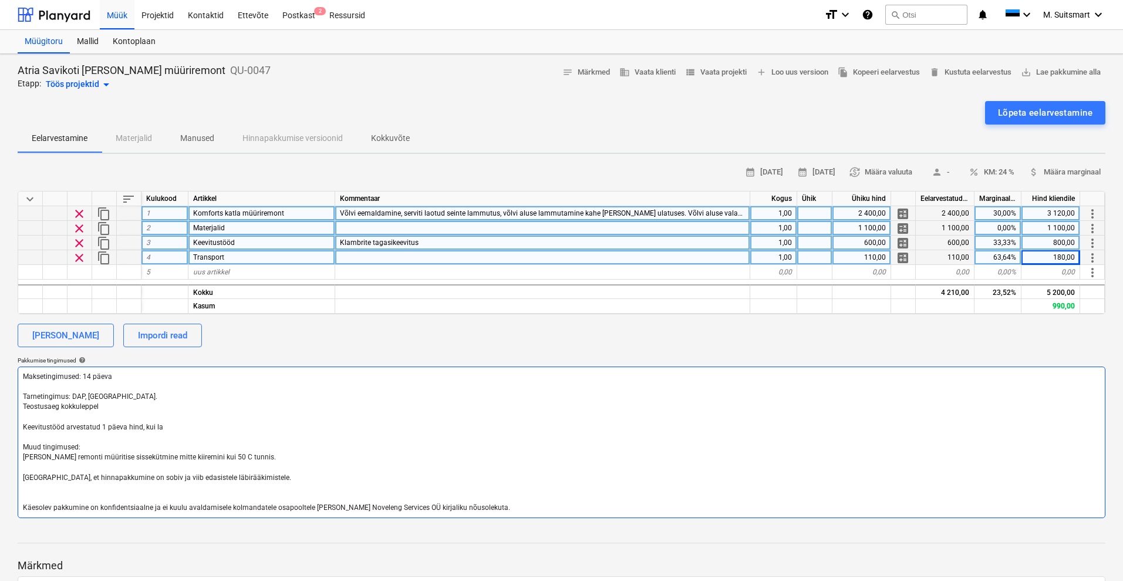
type textarea "Maksetingimused: 14 päeva Tarnetingimus: DAP, [GEOGRAPHIC_DATA]. Teostusaeg kok…"
type textarea "x"
type textarea "Maksetingimused: 14 päeva Tarnetingimus: DAP, [GEOGRAPHIC_DATA]. Teostusaeg kok…"
type textarea "x"
type textarea "Maksetingimused: 14 päeva Tarnetingimus: DAP, [GEOGRAPHIC_DATA]. Teostusaeg kok…"
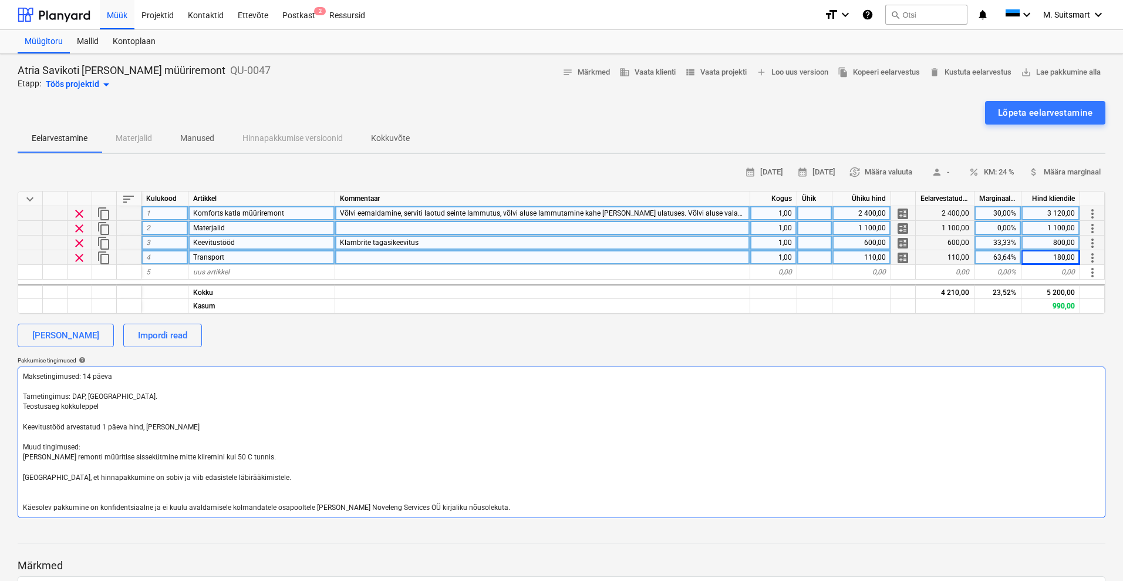
type textarea "x"
type textarea "Maksetingimused: 14 päeva Tarnetingimus: DAP, [GEOGRAPHIC_DATA]. Teostusaeg kok…"
type textarea "x"
type textarea "Maksetingimused: 14 päeva Tarnetingimus: DAP, [GEOGRAPHIC_DATA]. Teostusaeg kok…"
type textarea "x"
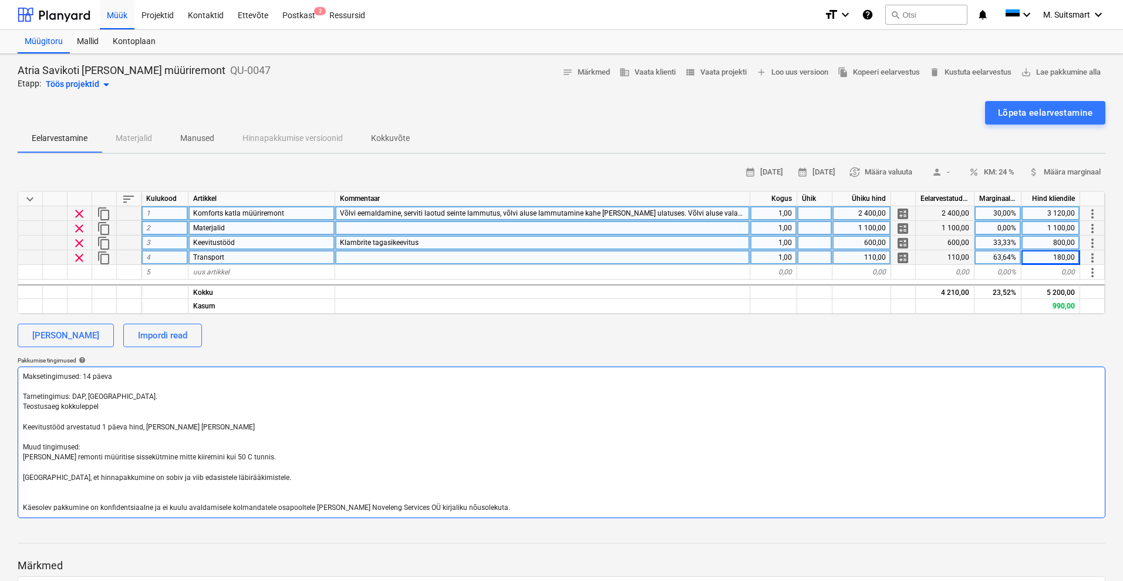
type textarea "Maksetingimused: 14 päeva Tarnetingimus: DAP, [GEOGRAPHIC_DATA]. Teostusaeg kok…"
type textarea "x"
type textarea "Maksetingimused: 14 päeva Tarnetingimus: DAP, [GEOGRAPHIC_DATA]. Teostusaeg kok…"
type textarea "x"
type textarea "Maksetingimused: 14 päeva Tarnetingimus: DAP, [GEOGRAPHIC_DATA]. Teostusaeg kok…"
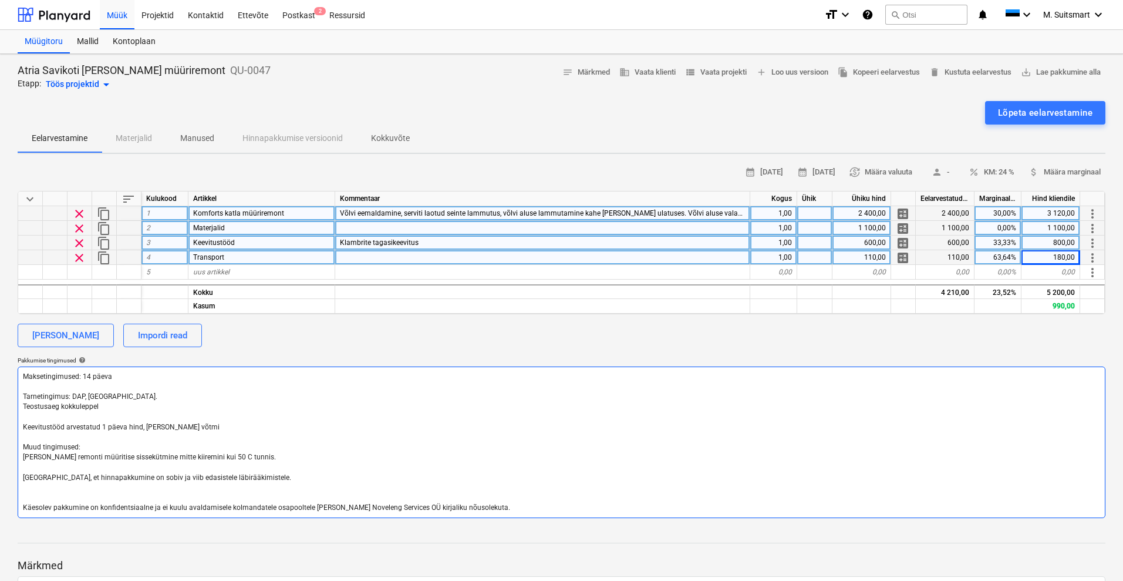
type textarea "x"
type textarea "Maksetingimused: 14 päeva Tarnetingimus: DAP, [GEOGRAPHIC_DATA]. Teostusaeg kok…"
type textarea "x"
type textarea "Maksetingimused: 14 päeva Tarnetingimus: DAP, [GEOGRAPHIC_DATA]. Teostusaeg kok…"
type textarea "x"
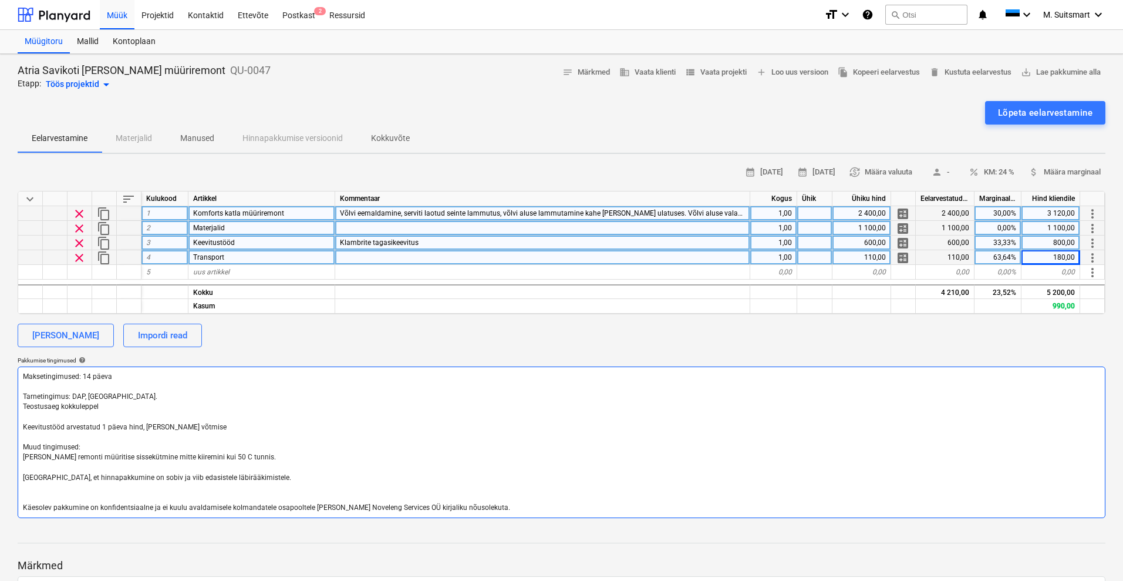
type textarea "Maksetingimused: 14 päeva Tarnetingimus: DAP, [GEOGRAPHIC_DATA]. Teostusaeg kok…"
type textarea "x"
type textarea "Maksetingimused: 14 päeva Tarnetingimus: DAP, [GEOGRAPHIC_DATA]. Teostusaeg kok…"
type textarea "x"
type textarea "Maksetingimused: 14 päeva Tarnetingimus: DAP, [GEOGRAPHIC_DATA]. Teostusaeg kok…"
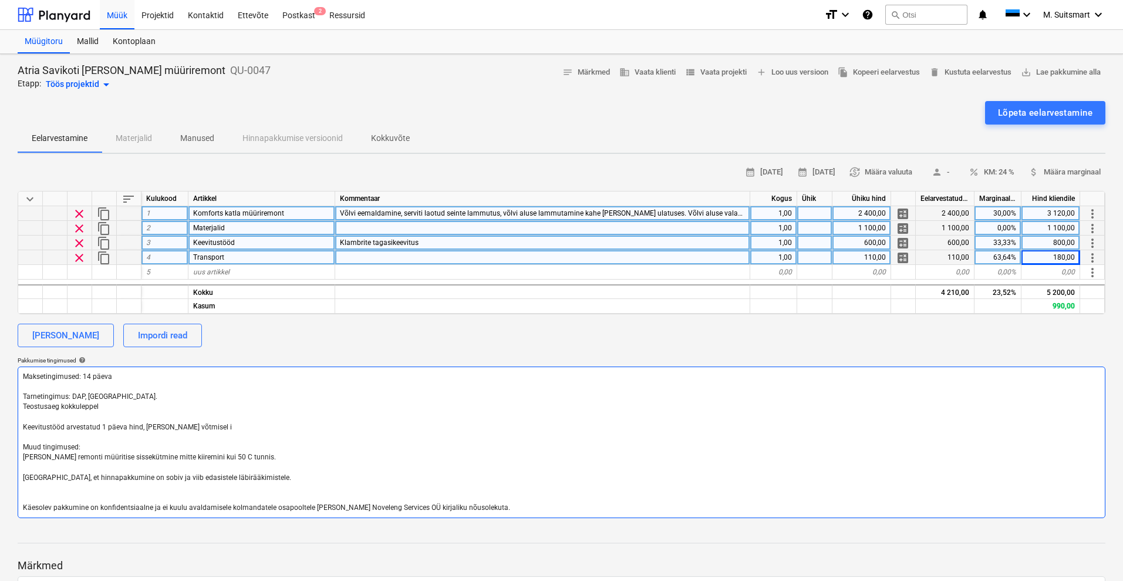
type textarea "x"
type textarea "Maksetingimused: 14 päeva Tarnetingimus: DAP, [GEOGRAPHIC_DATA]. Teostusaeg kok…"
type textarea "x"
type textarea "Maksetingimused: 14 päeva Tarnetingimus: DAP, [GEOGRAPHIC_DATA]. Teostusaeg kok…"
type textarea "x"
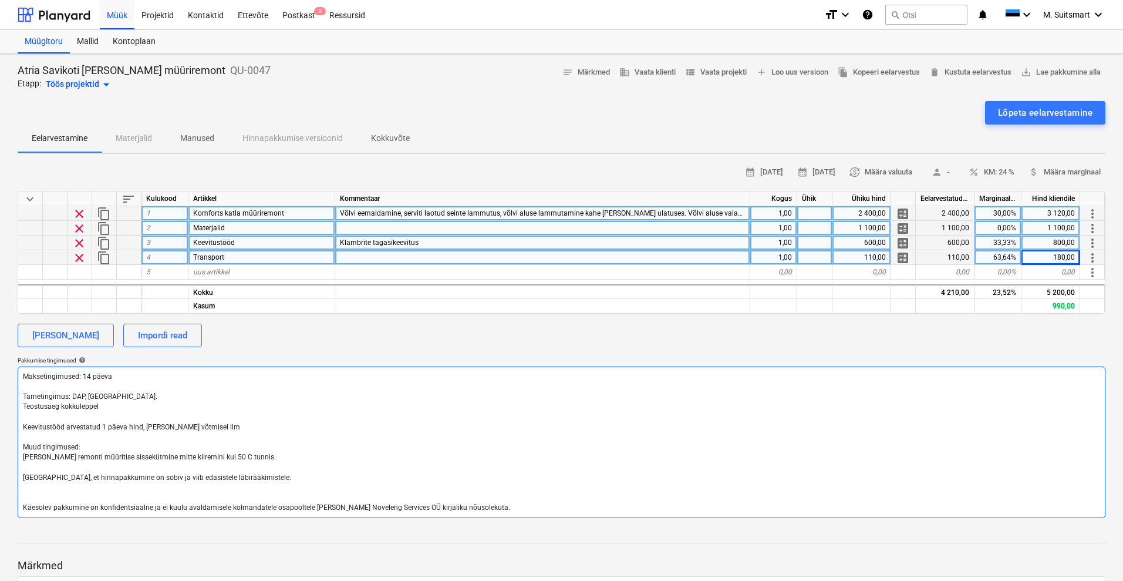
type textarea "Maksetingimused: 14 päeva Tarnetingimus: DAP, [GEOGRAPHIC_DATA]. Teostusaeg kok…"
type textarea "x"
type textarea "Maksetingimused: 14 päeva Tarnetingimus: DAP, [GEOGRAPHIC_DATA]. Teostusaeg kok…"
type textarea "x"
type textarea "Maksetingimused: 14 päeva Tarnetingimus: DAP, [GEOGRAPHIC_DATA]. Teostusaeg kok…"
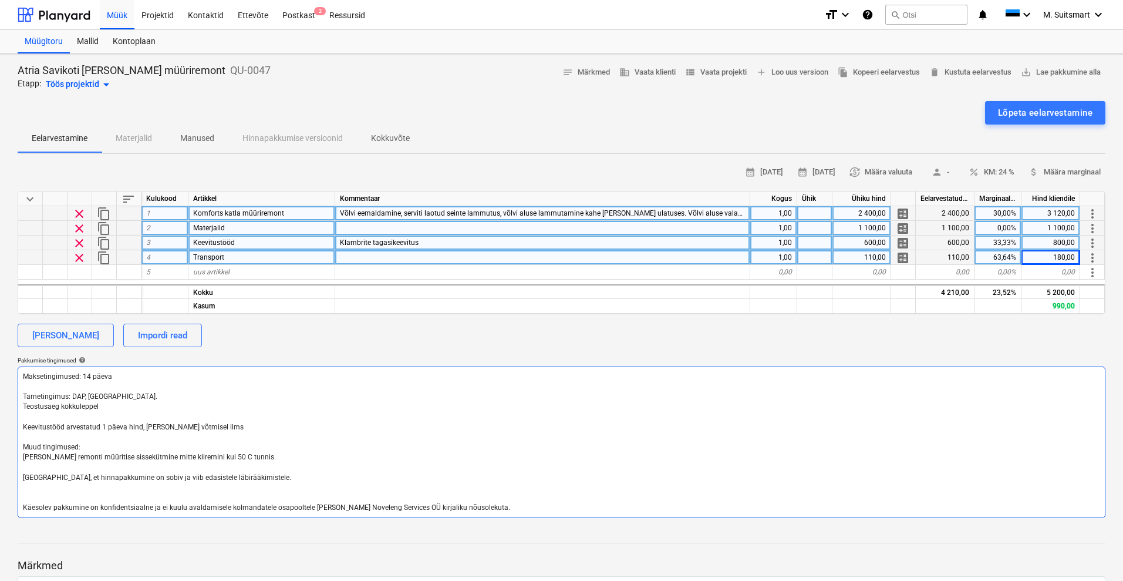
type textarea "x"
type textarea "Maksetingimused: 14 päeva Tarnetingimus: DAP, [GEOGRAPHIC_DATA]. Teostusaeg kok…"
type textarea "x"
type textarea "Maksetingimused: 14 päeva Tarnetingimus: DAP, [GEOGRAPHIC_DATA]. Teostusaeg kok…"
type textarea "x"
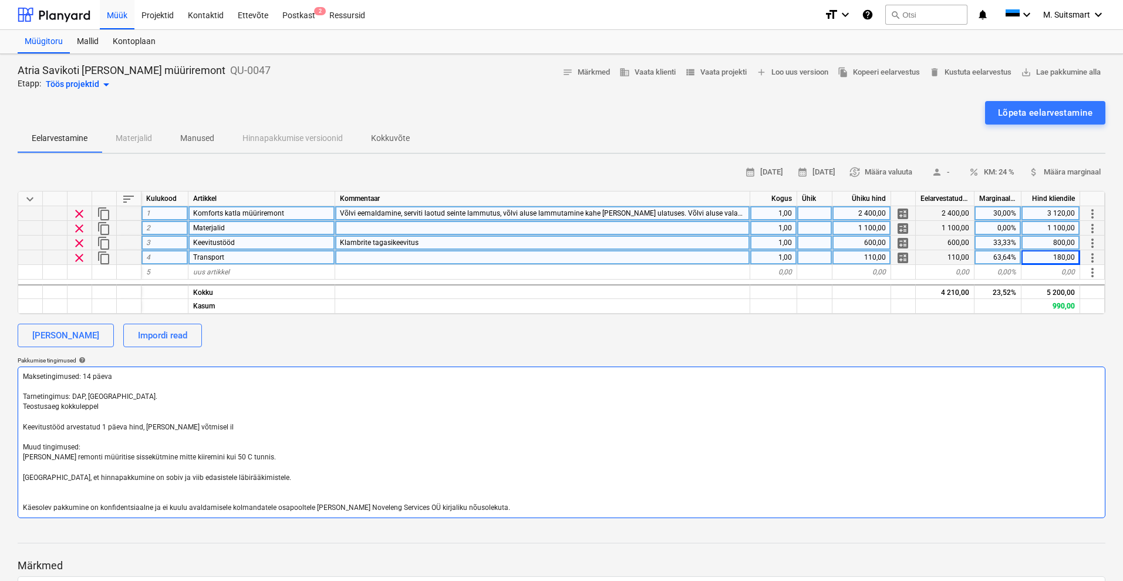
type textarea "Maksetingimused: 14 päeva Tarnetingimus: DAP, [GEOGRAPHIC_DATA]. Teostusaeg kok…"
type textarea "x"
type textarea "Maksetingimused: 14 päeva Tarnetingimus: DAP, [GEOGRAPHIC_DATA]. Teostusaeg kok…"
type textarea "x"
type textarea "Maksetingimused: 14 päeva Tarnetingimus: DAP, [GEOGRAPHIC_DATA]. Teostusaeg kok…"
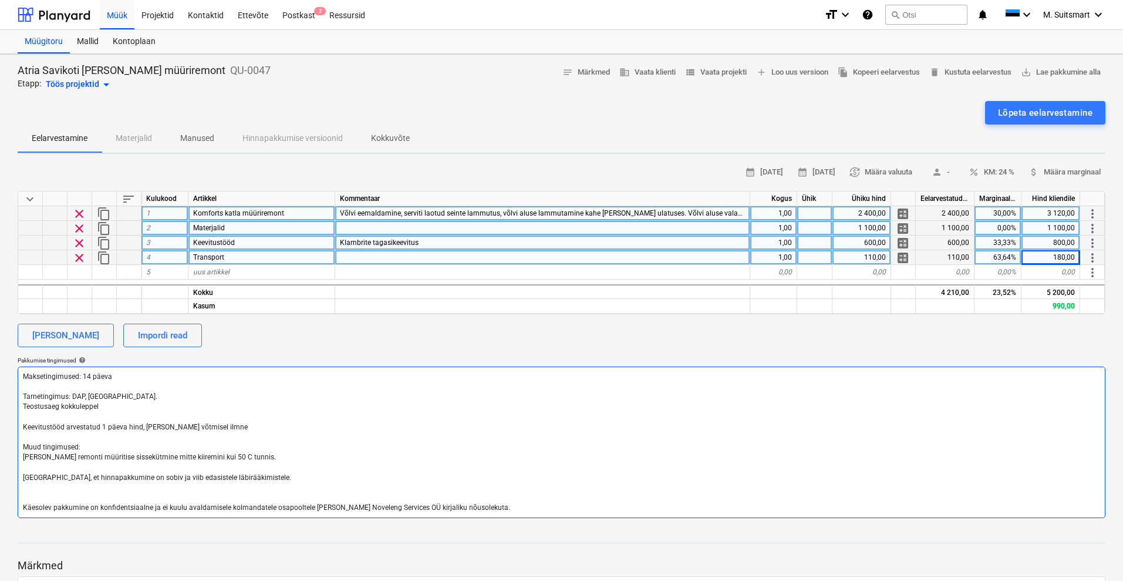
type textarea "x"
type textarea "Maksetingimused: 14 päeva Tarnetingimus: DAP, [GEOGRAPHIC_DATA]. Teostusaeg kok…"
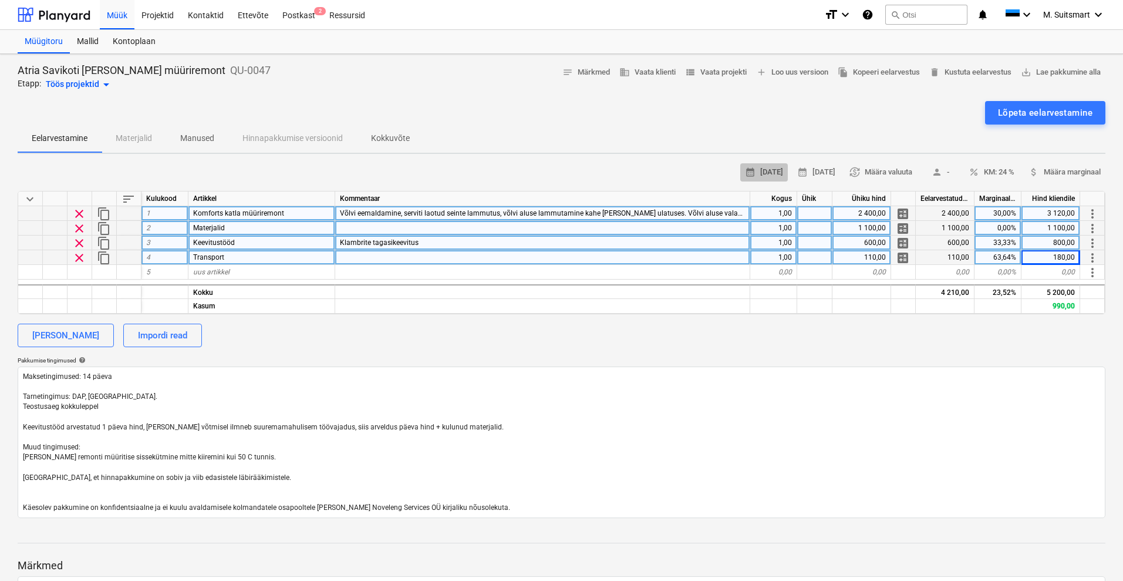
click at [745, 173] on span "calendar_month [DATE]" at bounding box center [764, 173] width 38 height 14
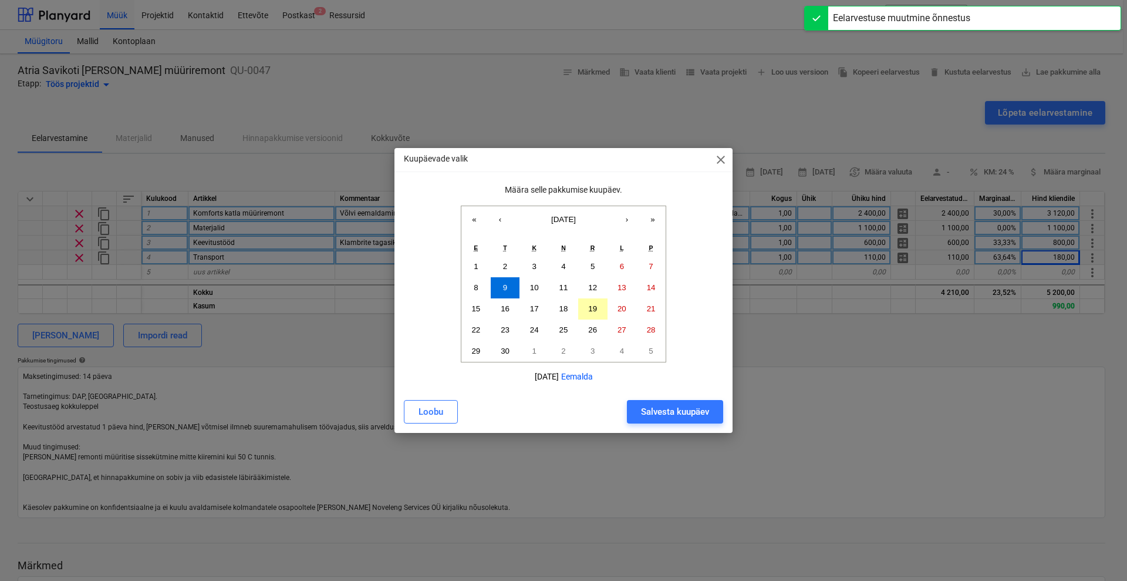
click at [596, 309] on abbr "19" at bounding box center [592, 308] width 9 height 9
click at [677, 407] on div "Salvesta kuupäev" at bounding box center [675, 411] width 68 height 15
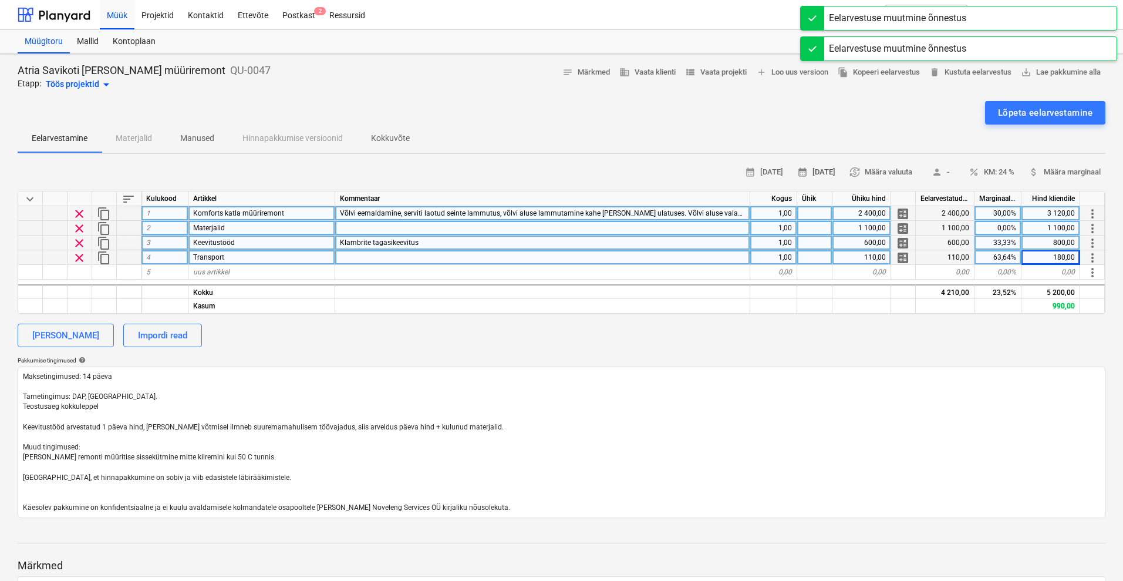
click at [800, 168] on span "calendar_month [DATE]" at bounding box center [816, 173] width 38 height 14
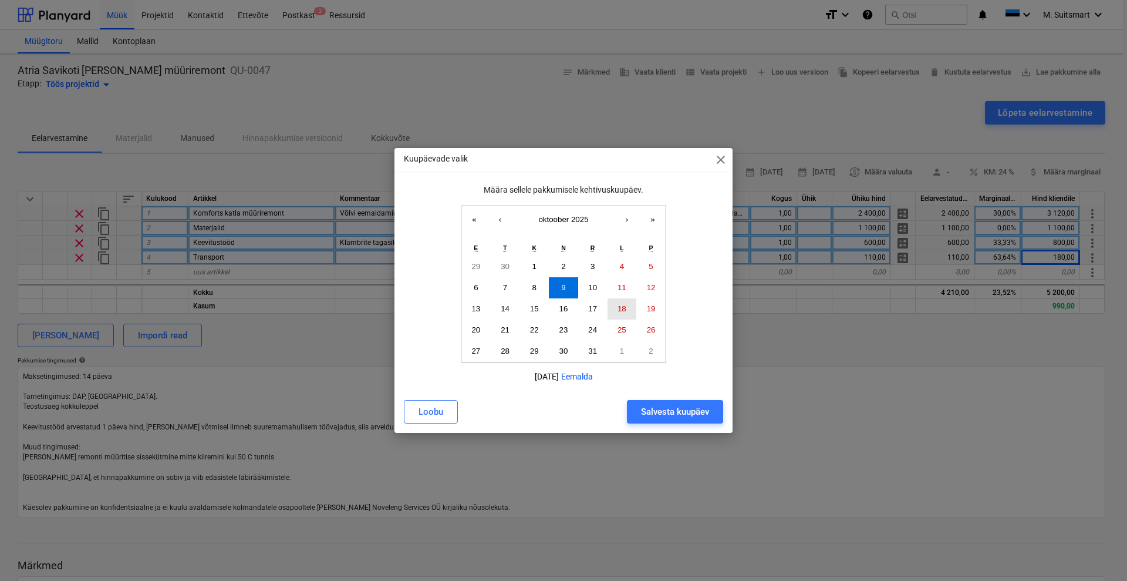
click at [631, 304] on button "18" at bounding box center [622, 308] width 29 height 21
click at [667, 411] on div "Salvesta kuupäev" at bounding box center [675, 411] width 68 height 15
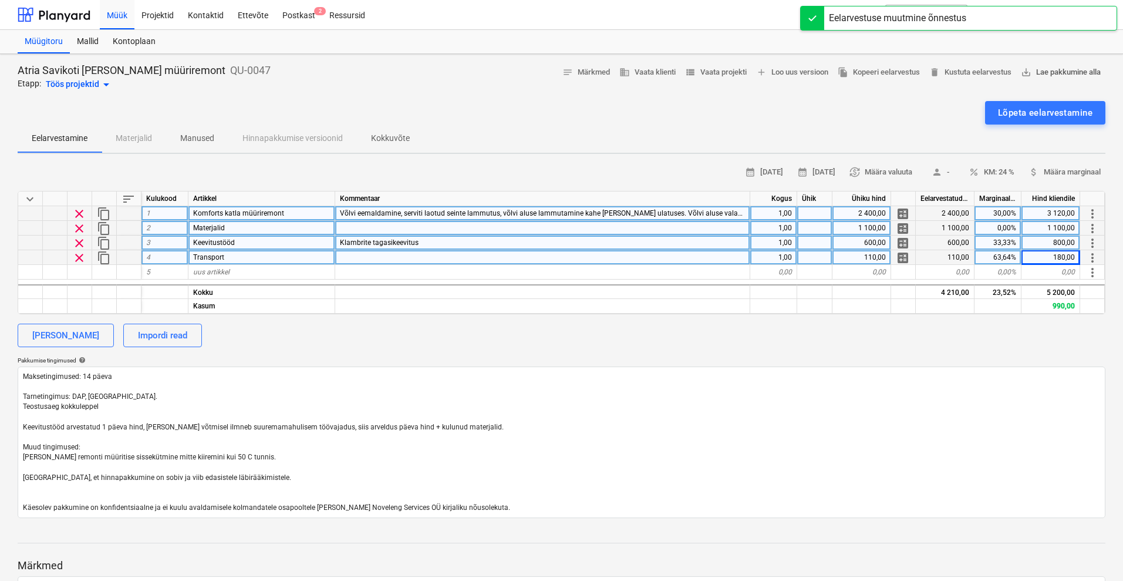
click at [1043, 72] on span "save_alt Lae pakkumine alla" at bounding box center [1061, 73] width 80 height 14
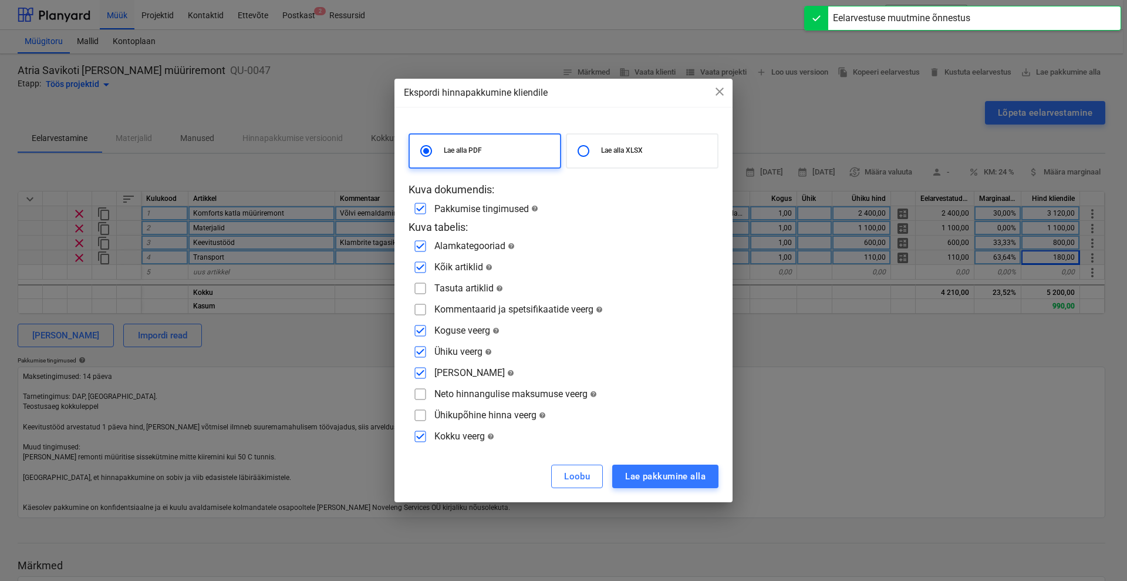
click at [456, 308] on div "Kommentaarid ja spetsifikaatide veerg help" at bounding box center [518, 309] width 168 height 11
click at [419, 309] on input "checkbox" at bounding box center [420, 309] width 19 height 19
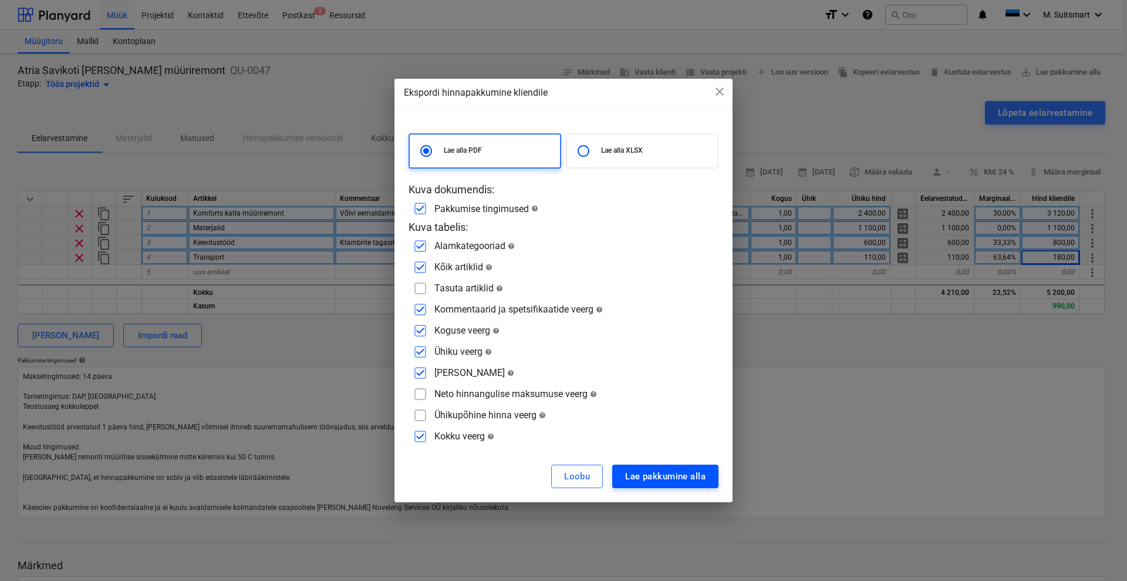
click at [650, 474] on div "Lae pakkumine alla" at bounding box center [665, 475] width 80 height 15
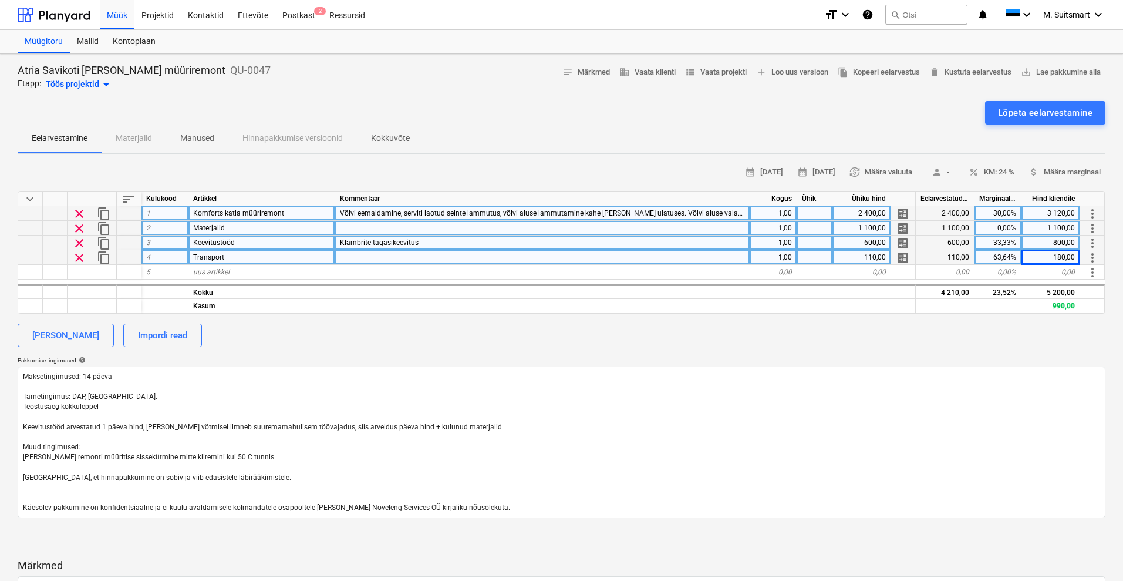
click at [581, 211] on span "Võlvi eemaldamine, serviti laotud seinte lammutus, võlvi aluse lammutamine kahe…" at bounding box center [759, 213] width 839 height 8
click at [612, 212] on input "Võlvi eemaldamine, serviti laotud seinte lammutus, võlvi aluse lammutamine kahe…" at bounding box center [542, 213] width 414 height 14
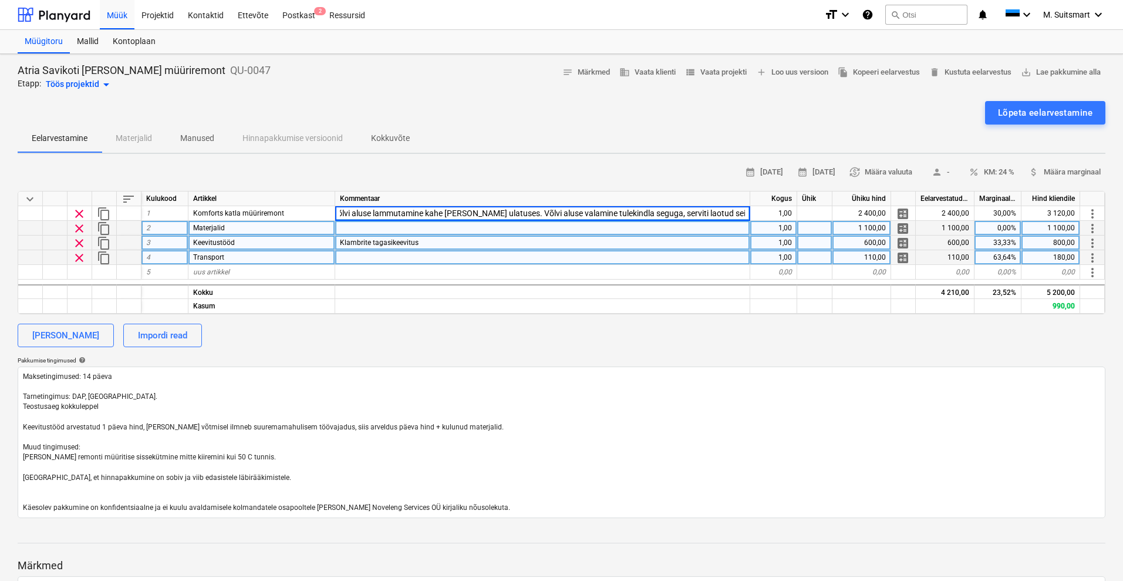
scroll to position [0, 187]
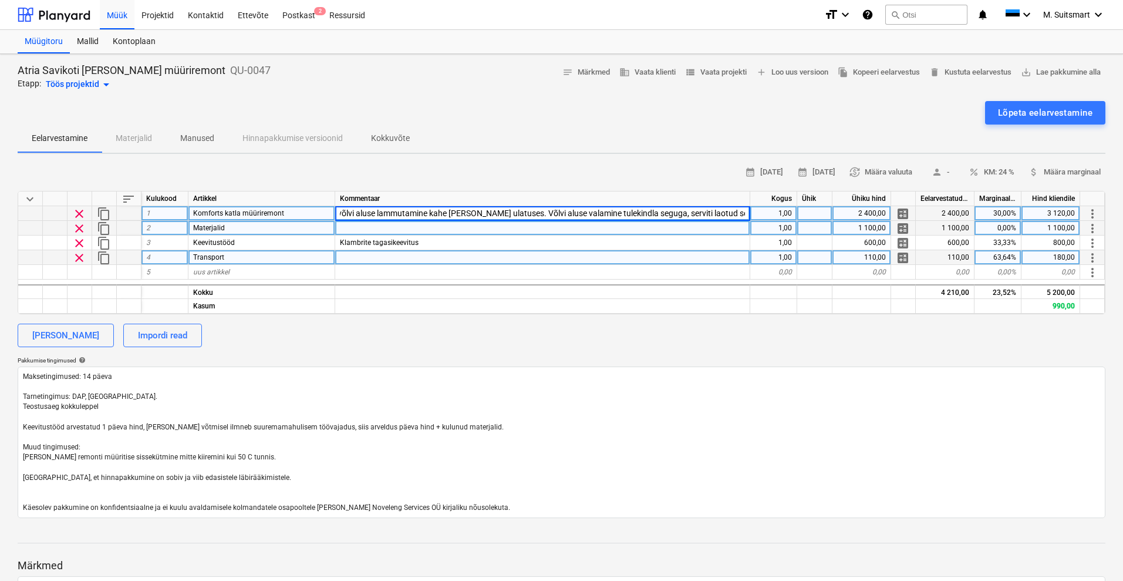
click at [468, 213] on input "Võlvi eemaldamine, serviti laotud seinte lammutus, võlvi aluse lammutamine kahe…" at bounding box center [542, 213] width 414 height 14
click at [518, 211] on input "Võlvi eemaldamine, serviti laotud seinte lammutus, võlvi aluse lammutamine kahe…" at bounding box center [542, 213] width 414 height 14
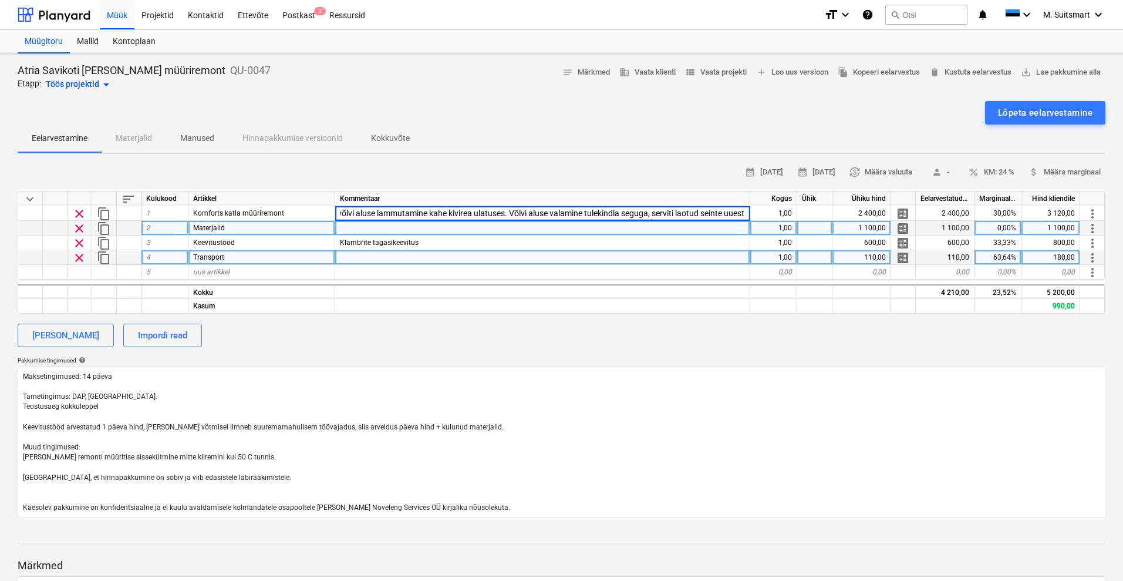
click at [1003, 225] on div "0,00%" at bounding box center [998, 228] width 47 height 15
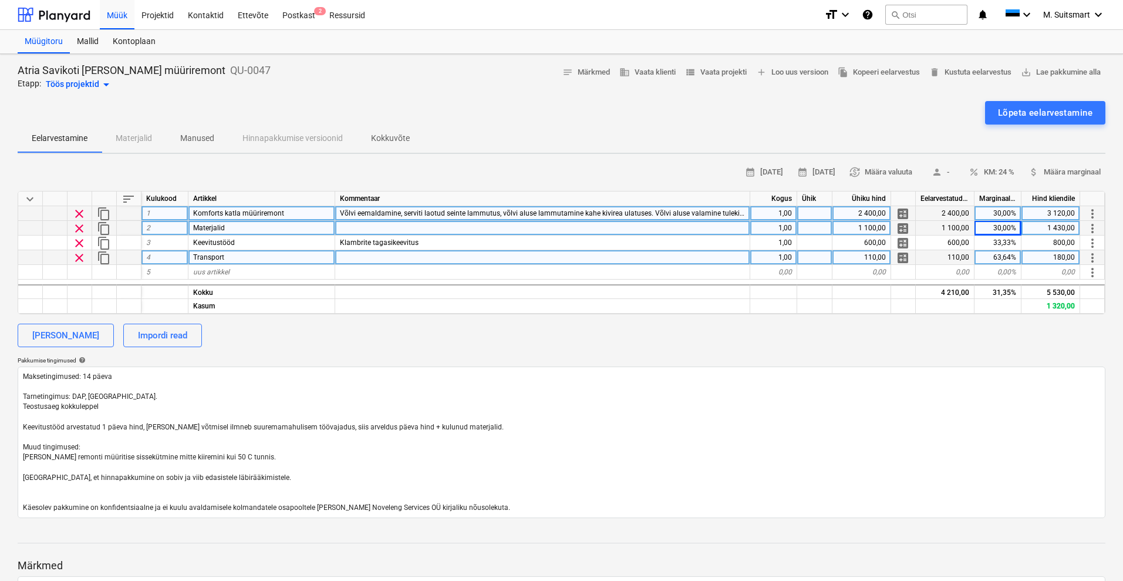
click at [1047, 215] on div "3 120,00" at bounding box center [1051, 213] width 59 height 15
click at [1010, 350] on div "calendar_month [DATE] calendar_month [DATE] currency_exchange Määra valuuta per…" at bounding box center [562, 340] width 1088 height 355
click at [1056, 213] on div "3 800,00" at bounding box center [1051, 213] width 59 height 15
